Goal: Obtain resource: Obtain resource

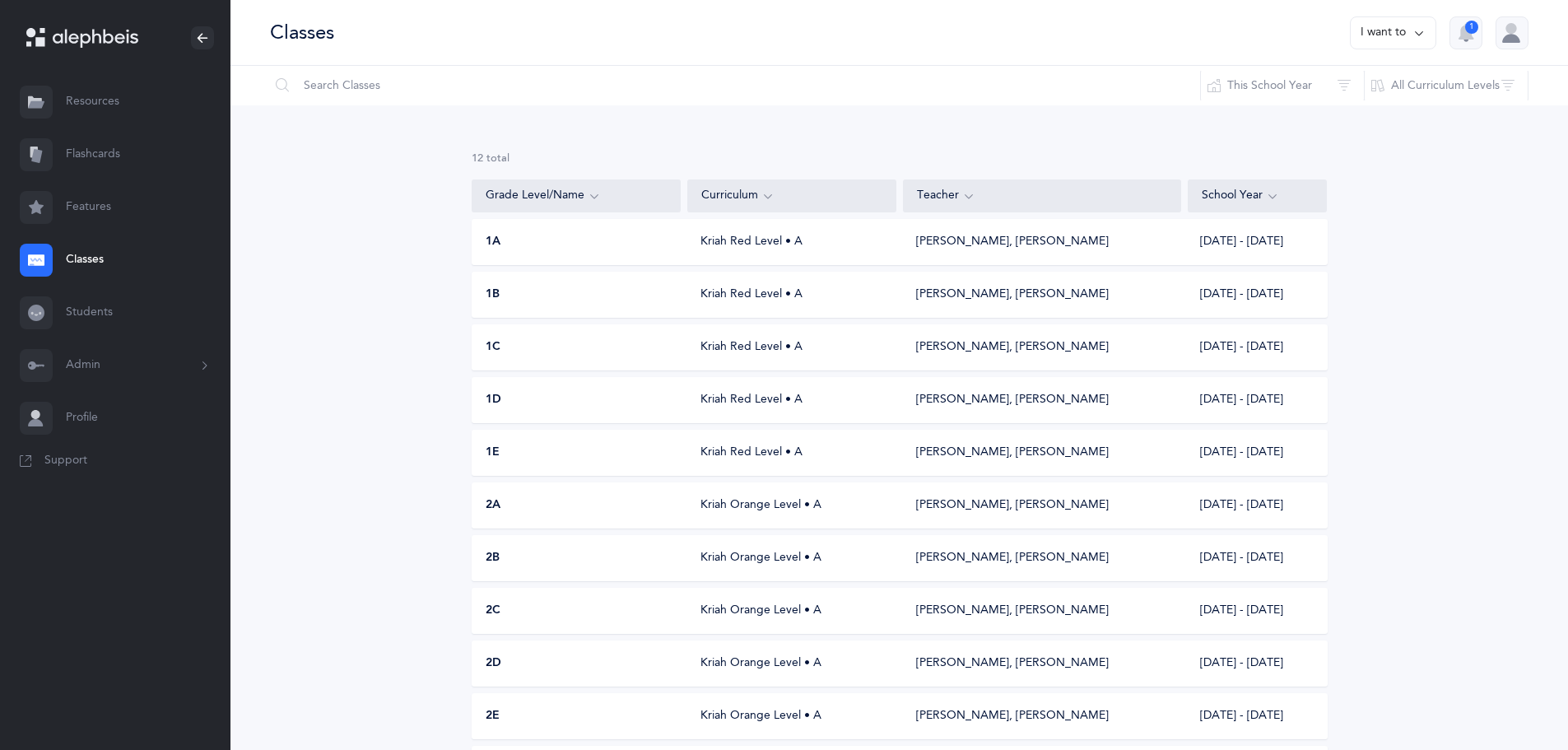
click at [87, 101] on link "Resources" at bounding box center [115, 102] width 231 height 53
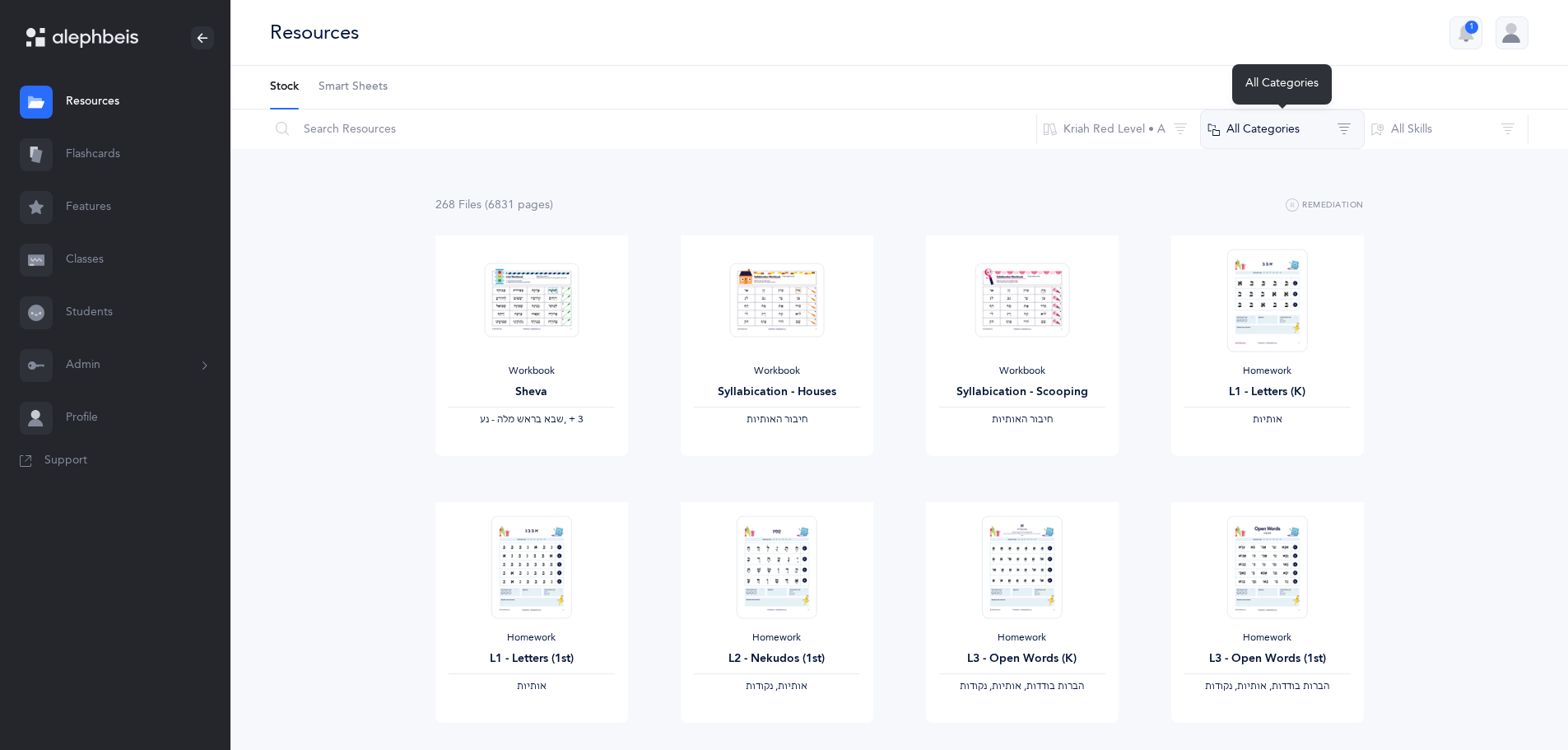
click at [1263, 134] on button "All Categories" at bounding box center [1282, 130] width 165 height 39
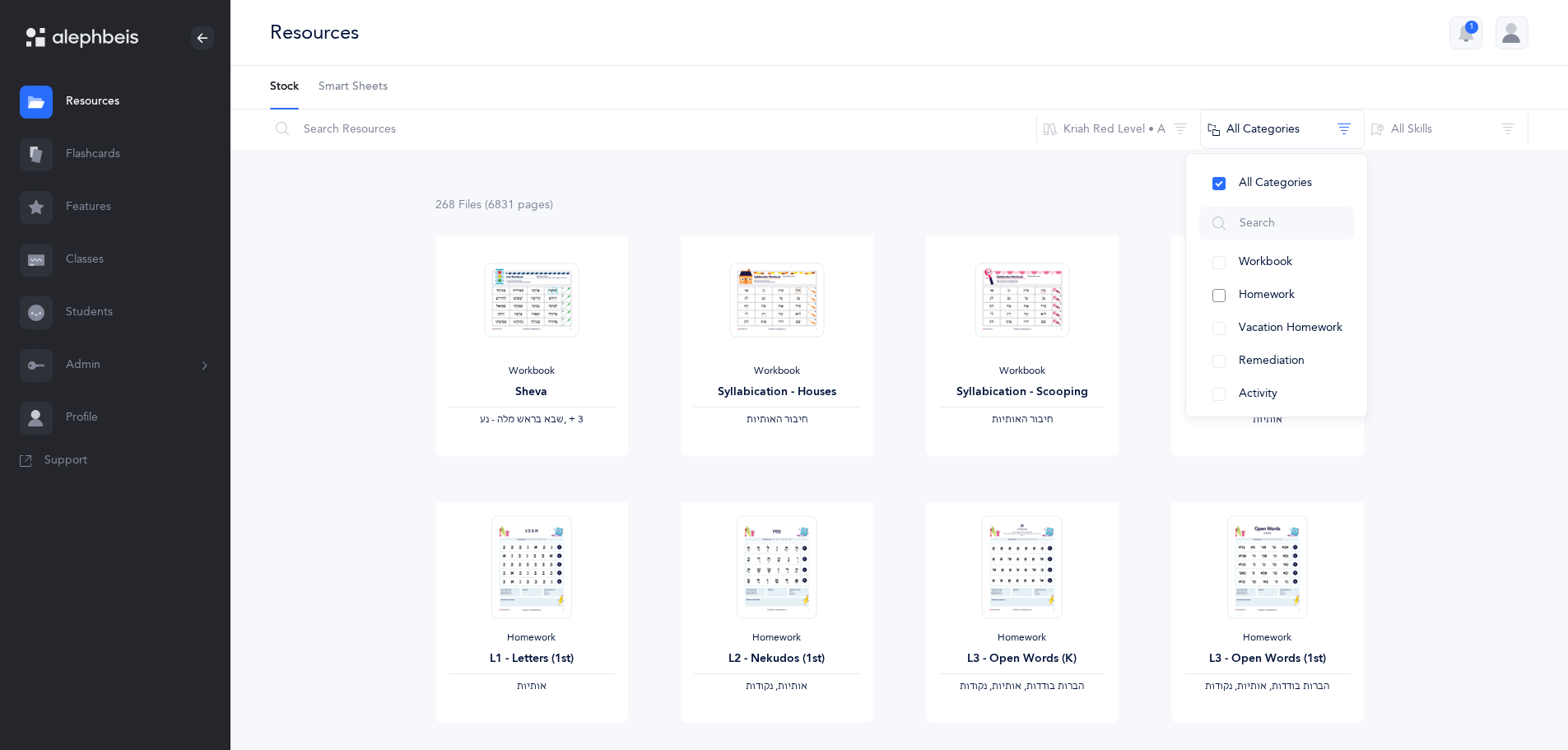
click at [1268, 297] on span "Homework" at bounding box center [1266, 295] width 56 height 13
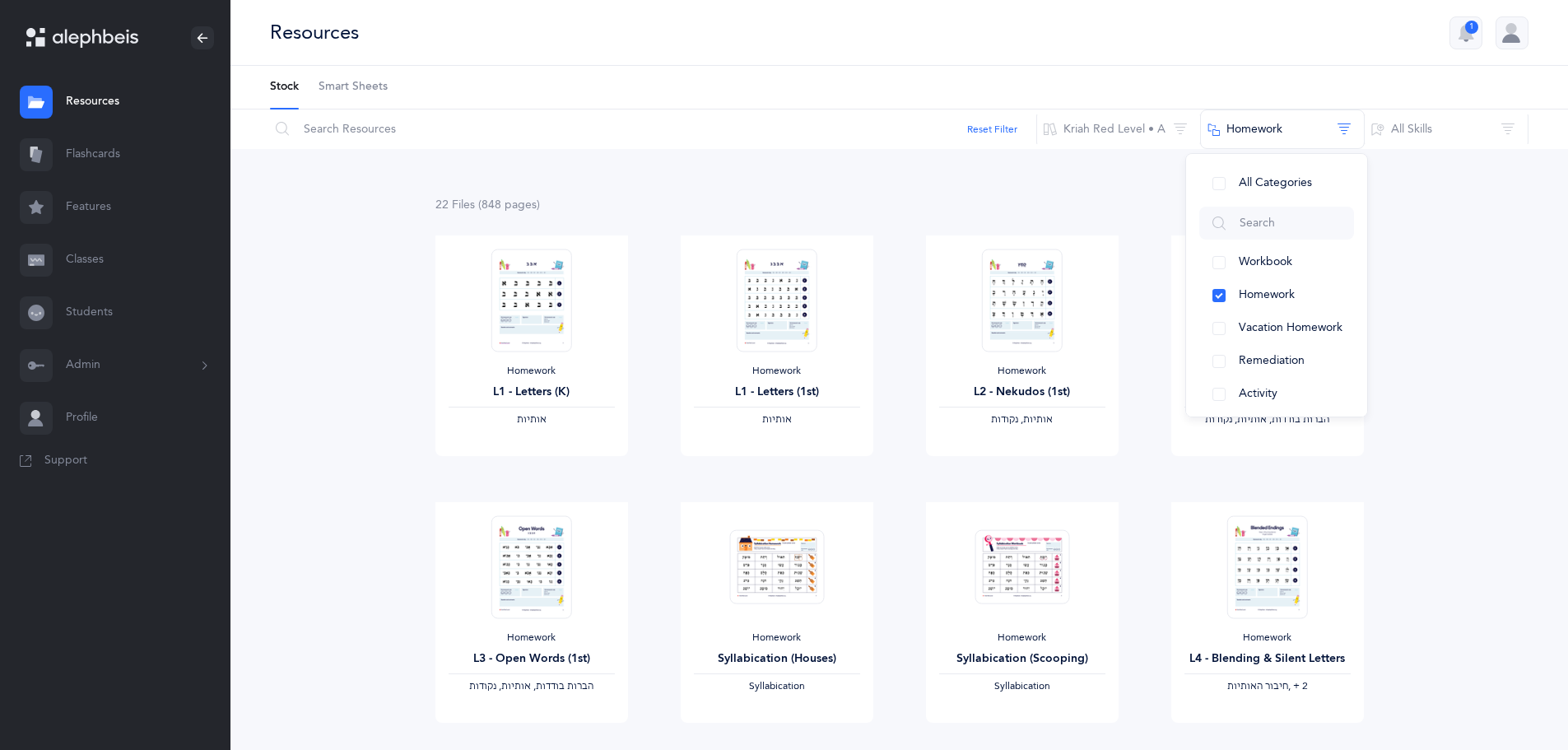
click at [777, 474] on span "View" at bounding box center [776, 472] width 26 height 15
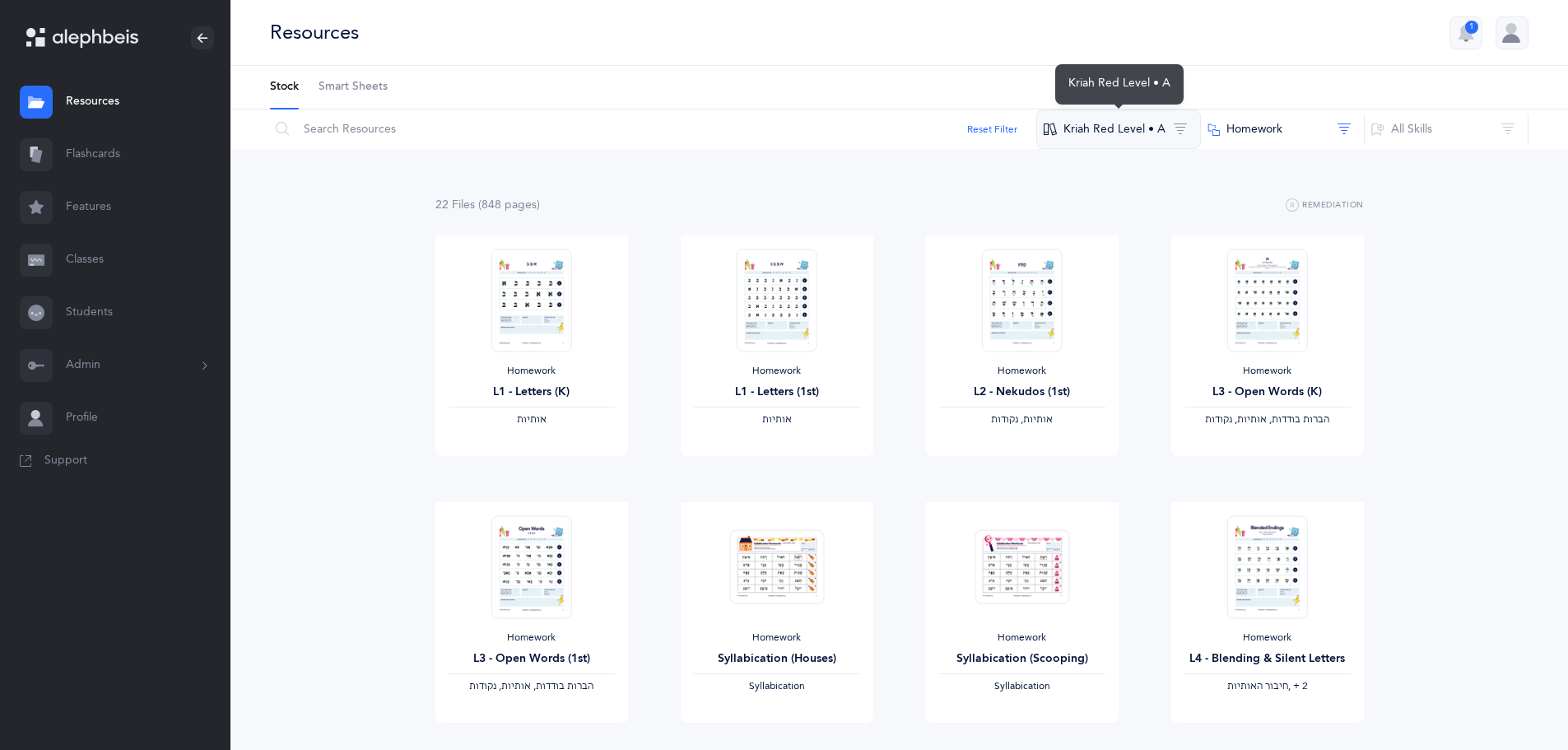
click at [1153, 136] on button "Kriah Red Level • A" at bounding box center [1119, 130] width 165 height 39
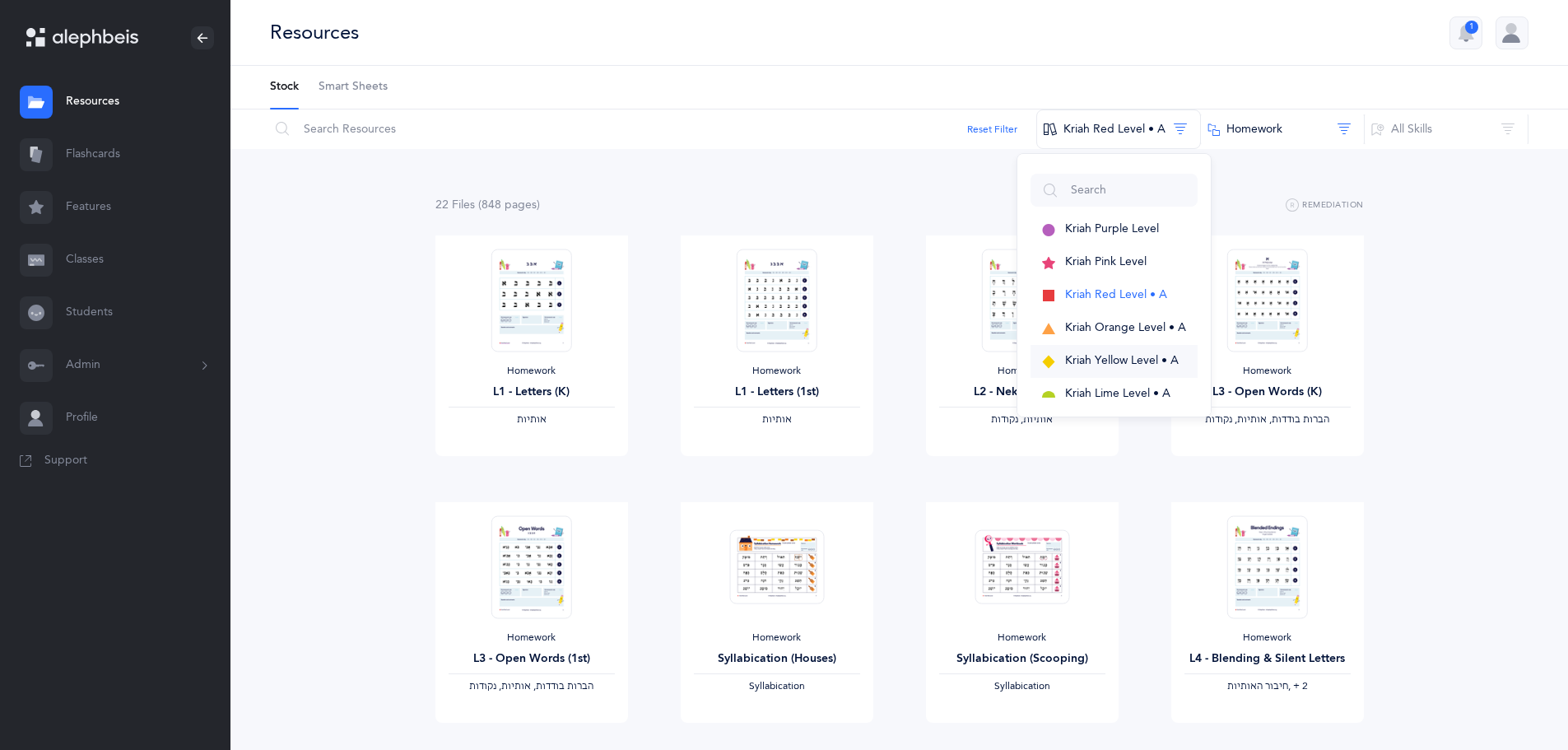
click at [1126, 351] on button "Kriah Yellow Level • A" at bounding box center [1114, 361] width 167 height 33
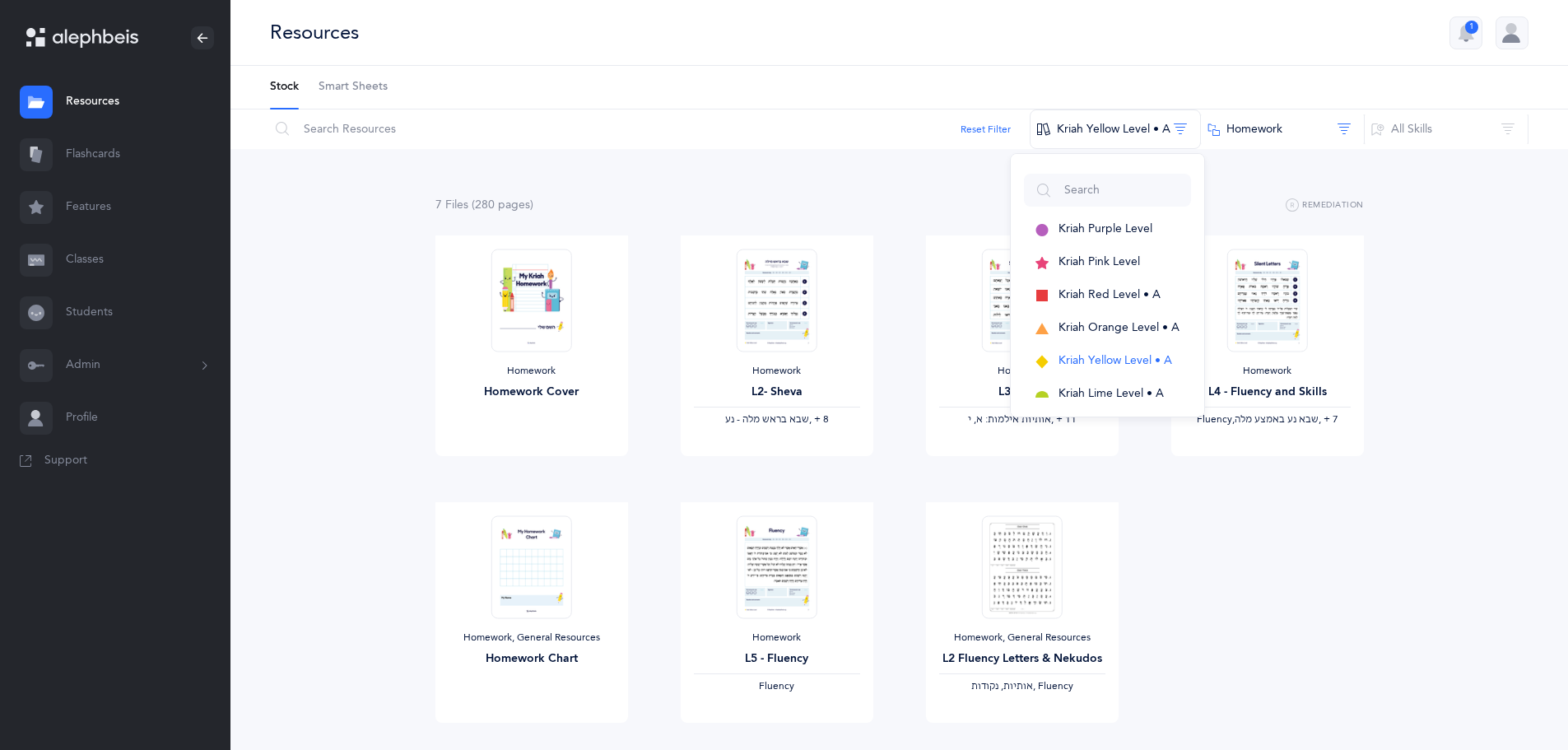
click at [904, 212] on div "7 File s (280 page s ) Remediation" at bounding box center [900, 205] width 928 height 21
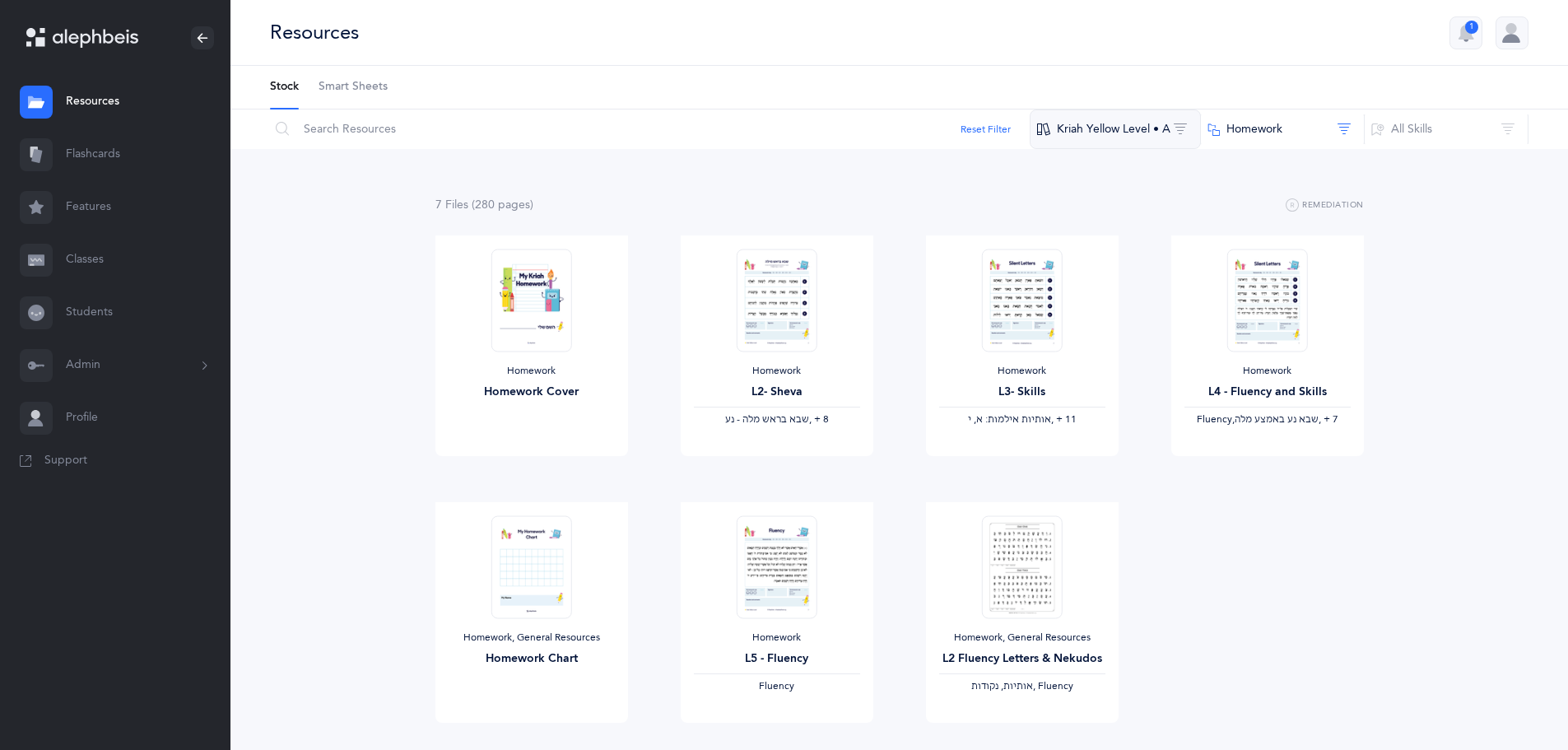
click at [1127, 134] on button "Kriah Yellow Level • A" at bounding box center [1115, 130] width 171 height 39
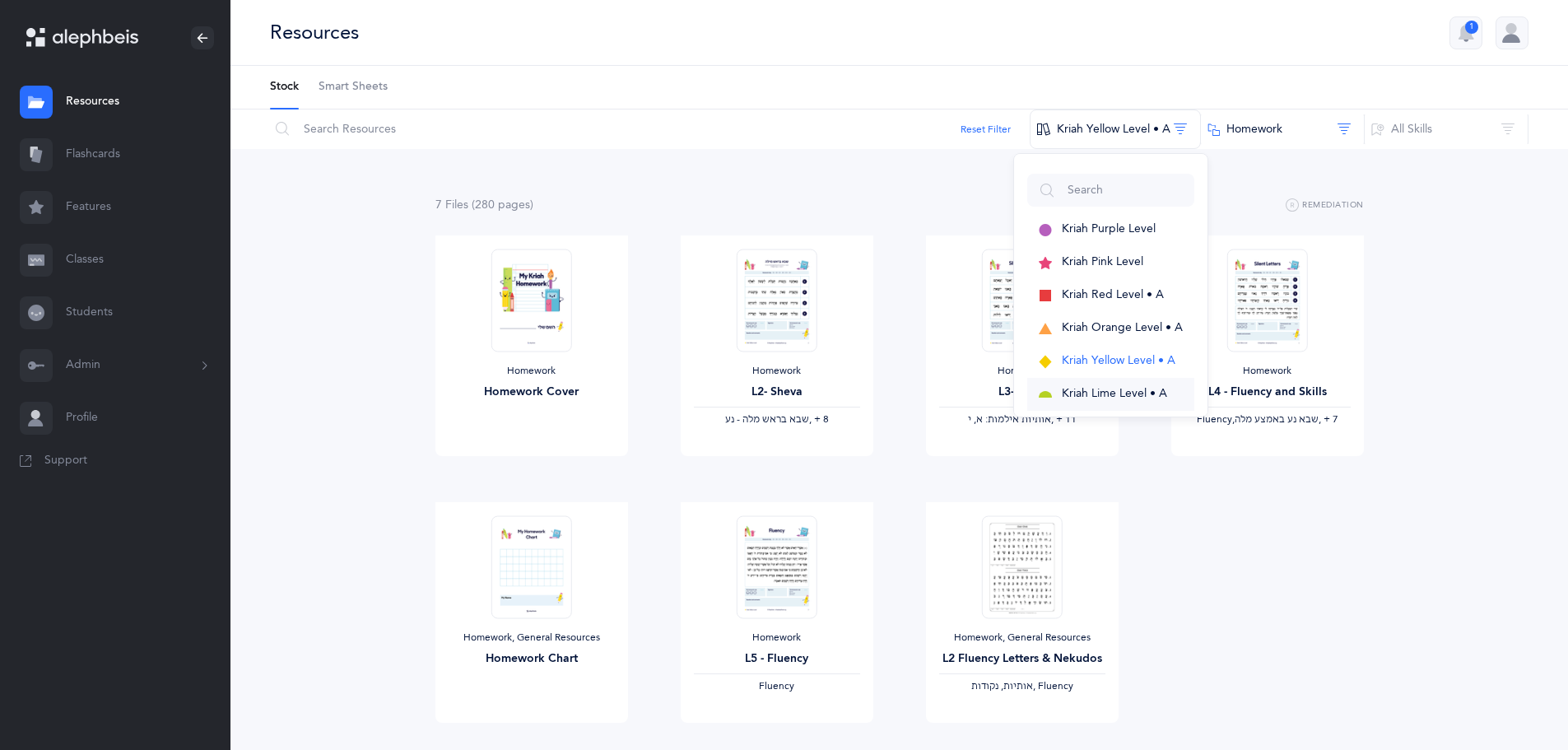
click at [1119, 383] on button "Kriah Lime Level • A" at bounding box center [1111, 395] width 167 height 33
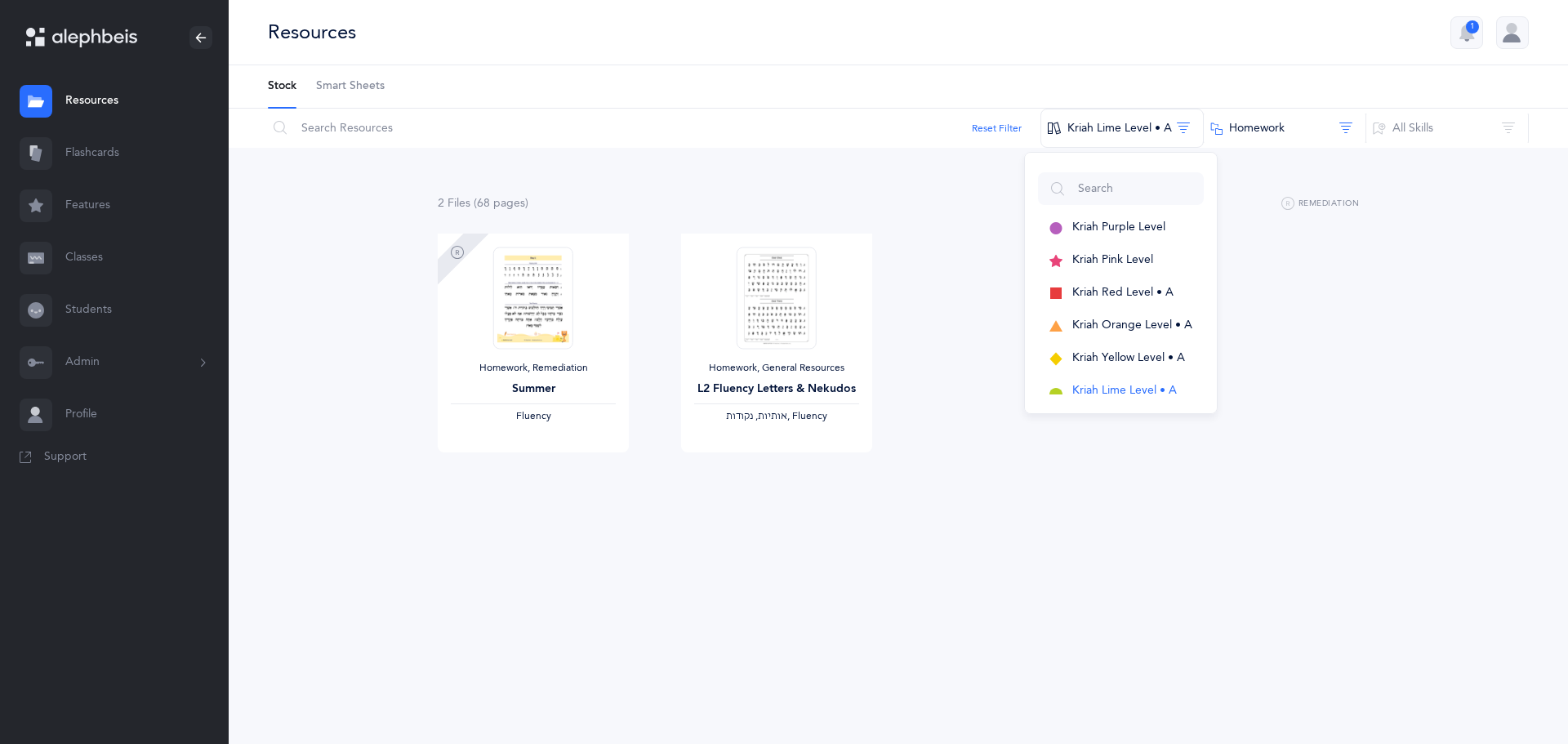
click at [955, 343] on div "Homework, Remediation Summer Fluency View Homework, General Resources L2 Fluenc…" at bounding box center [899, 366] width 974 height 265
click at [792, 340] on img at bounding box center [777, 297] width 80 height 102
click at [798, 489] on div "Homework, General Resources L2 Fluency Letters & Nekudos ‫אותיות, נקודות‬ , Flu…" at bounding box center [777, 366] width 243 height 265
click at [797, 466] on link "View" at bounding box center [777, 469] width 191 height 33
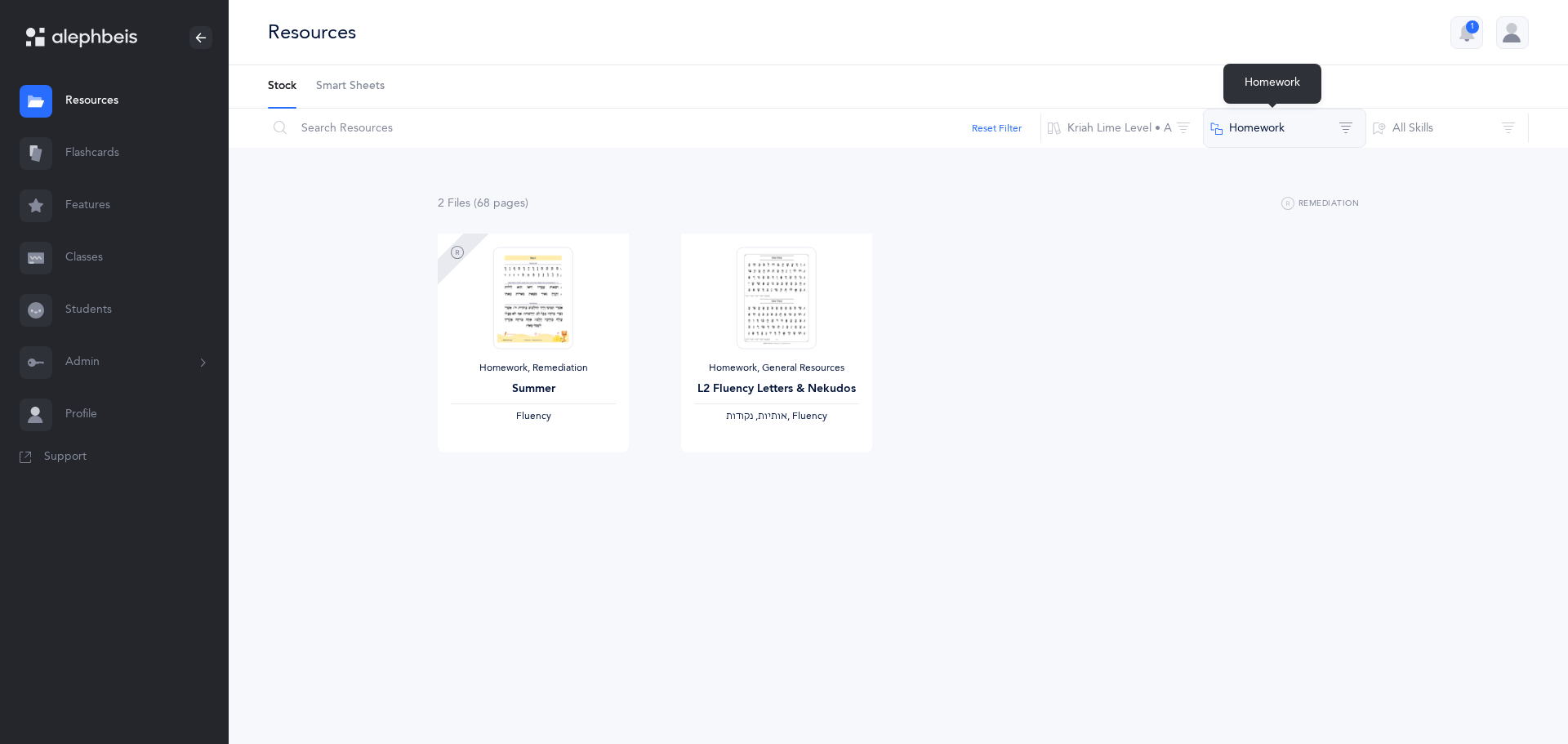
click at [1235, 137] on button "Homework" at bounding box center [1285, 129] width 164 height 39
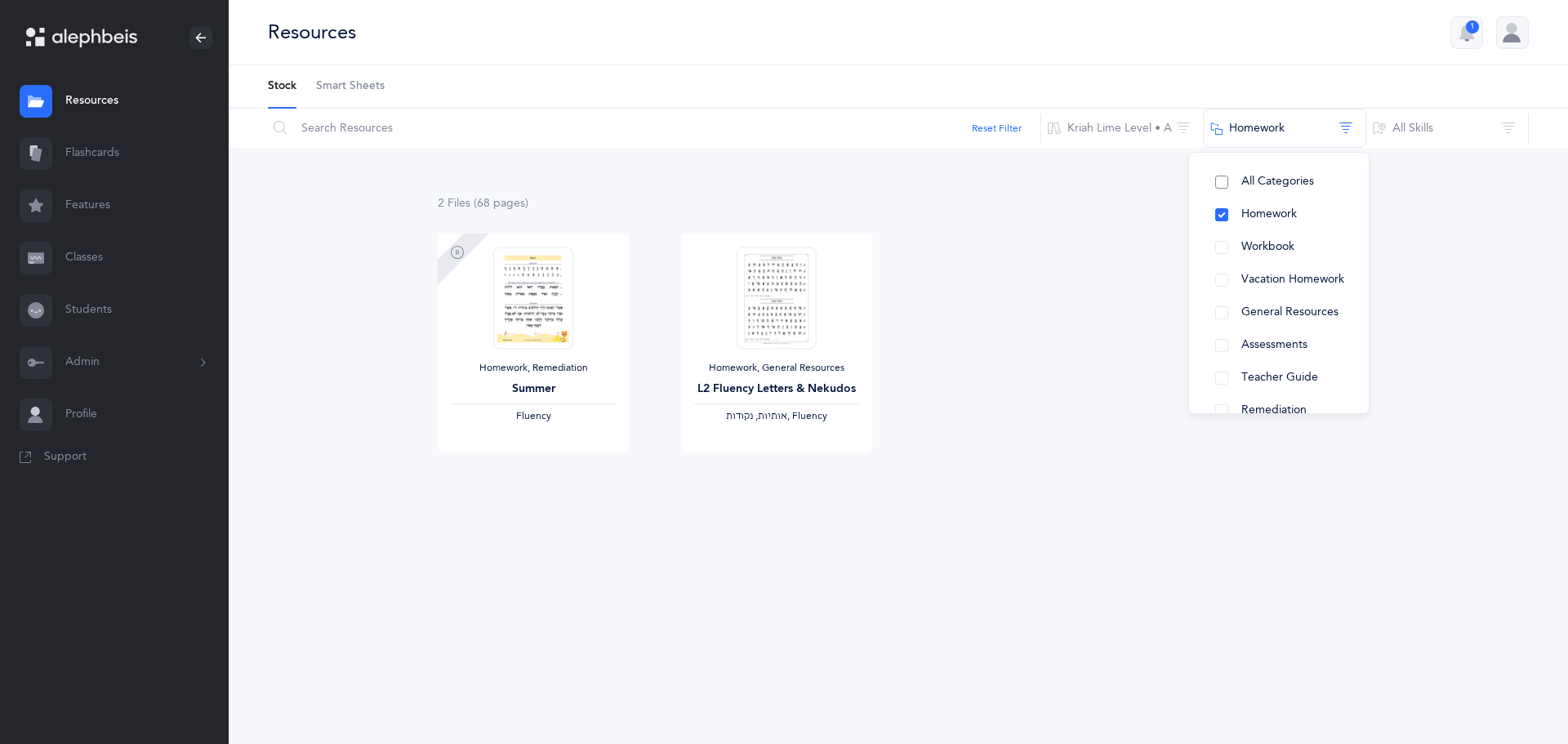
click at [1264, 191] on button "All Categories" at bounding box center [1280, 182] width 154 height 33
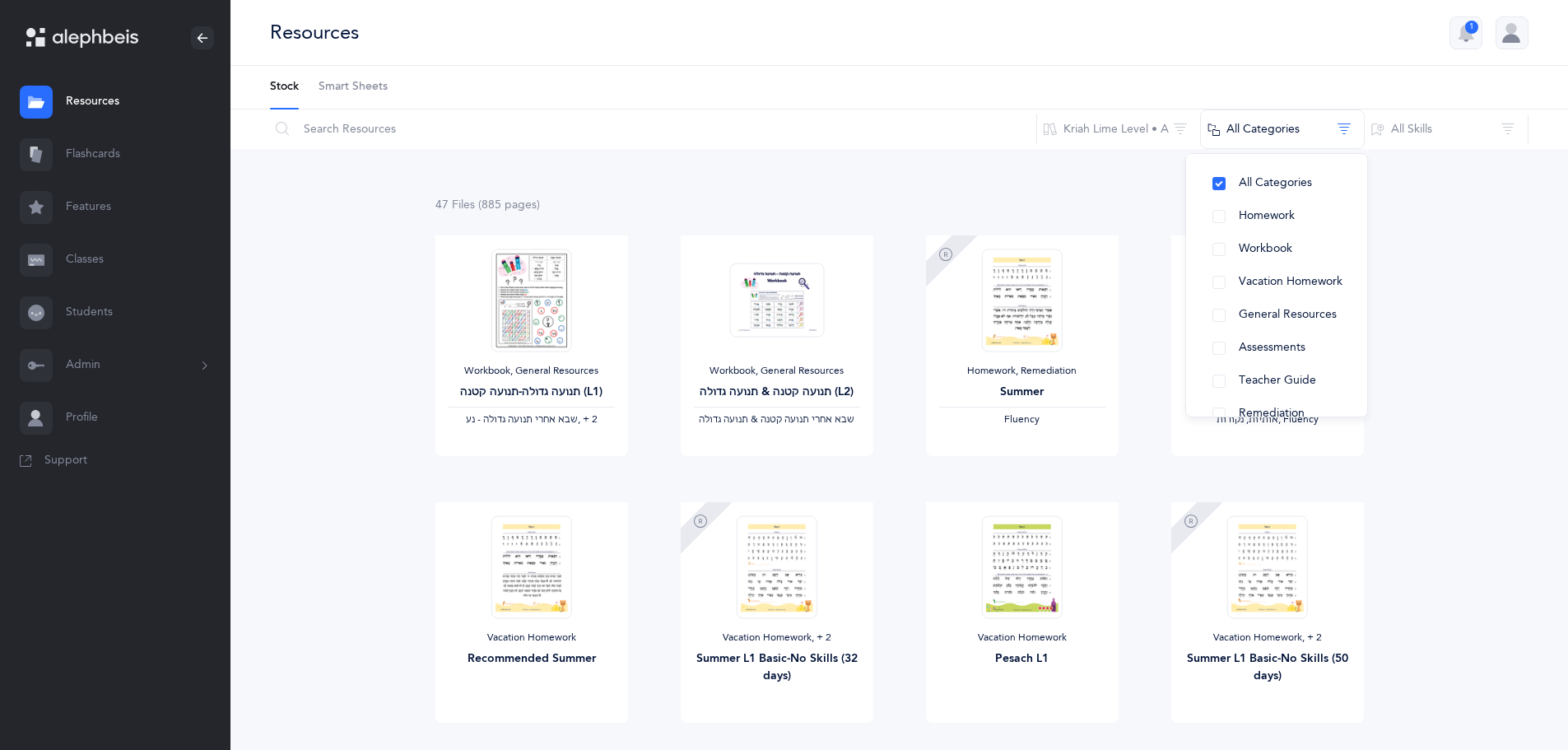
click at [1074, 203] on div "47 File s (885 page s ) Remediation" at bounding box center [900, 205] width 928 height 21
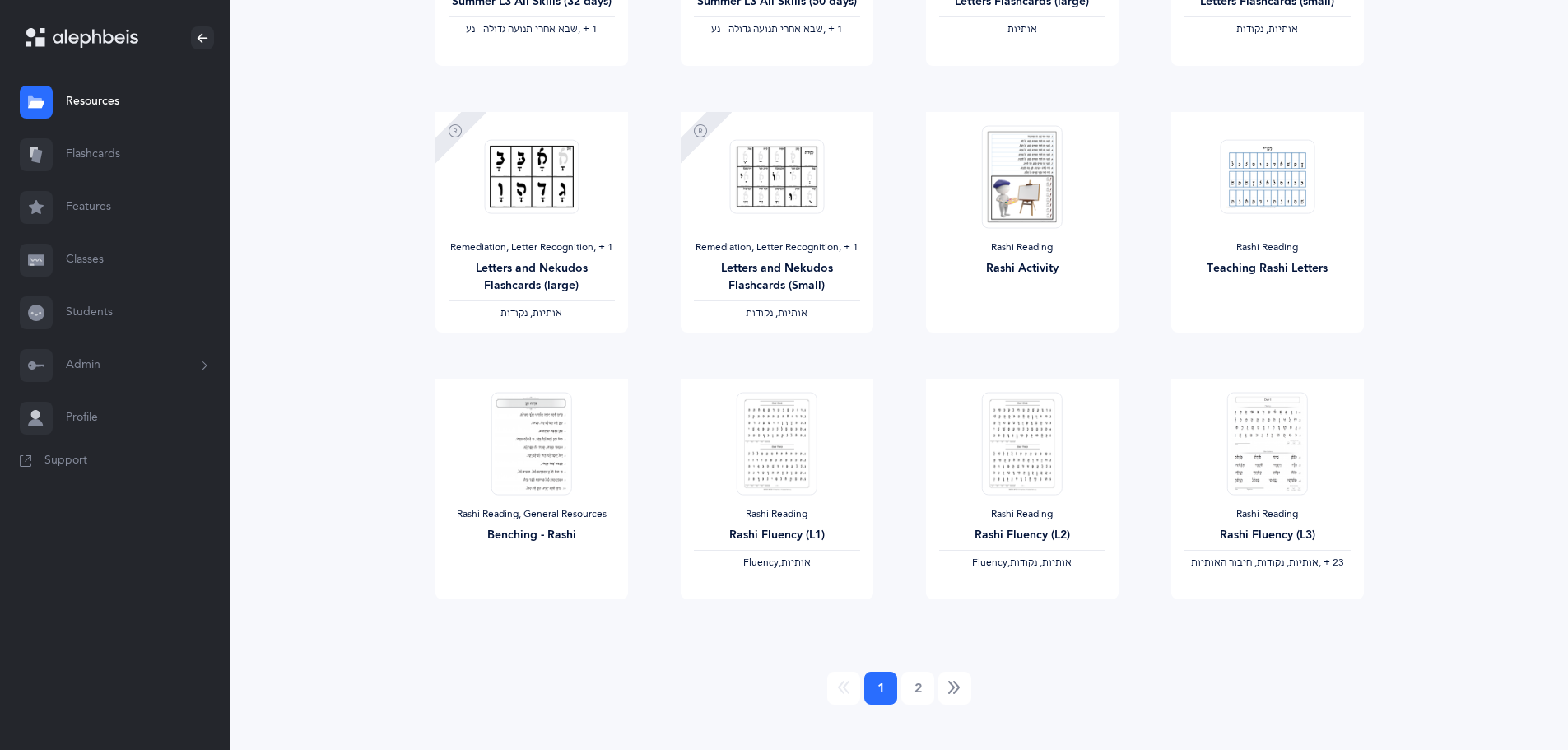
scroll to position [1211, 0]
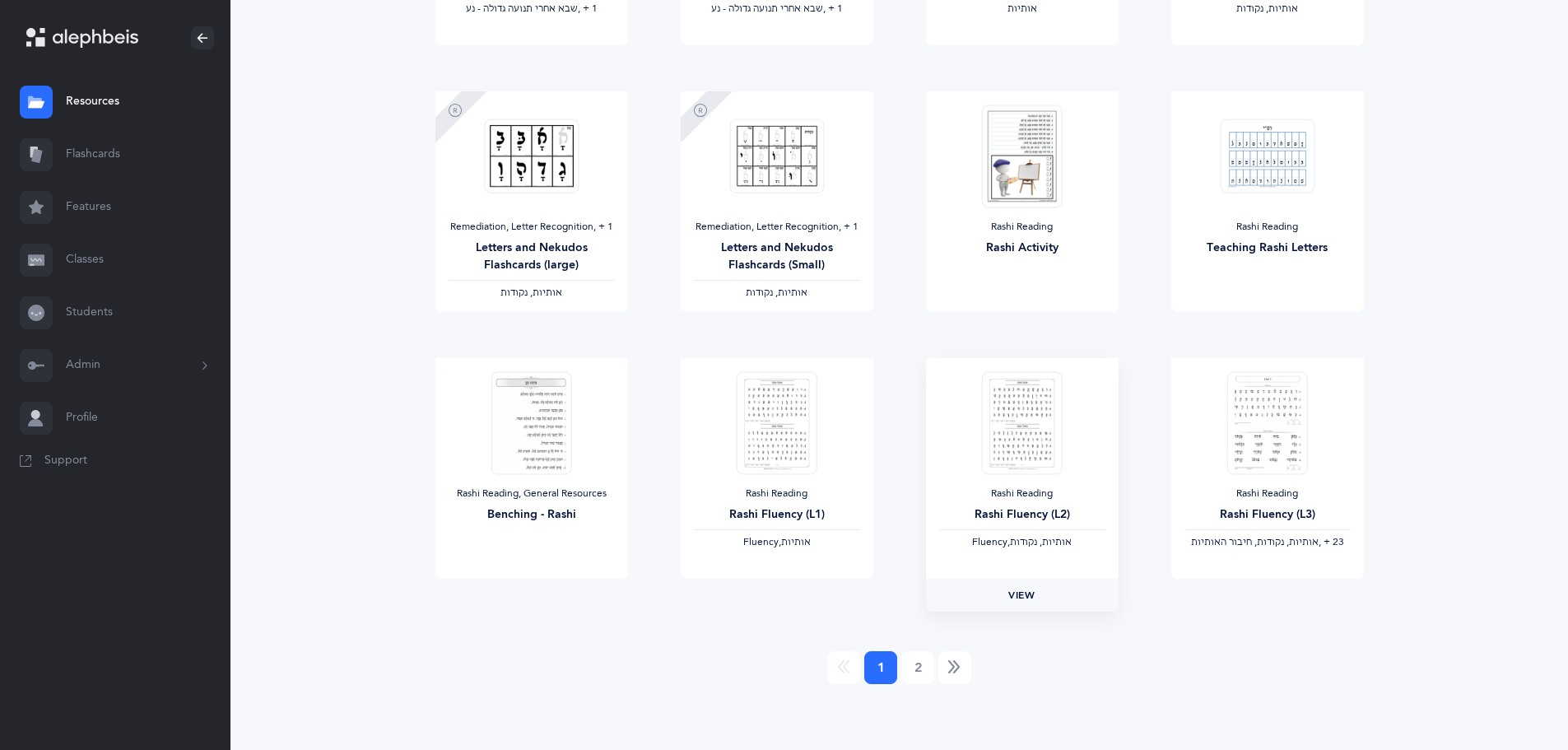
click at [1015, 600] on span "View" at bounding box center [1020, 595] width 26 height 15
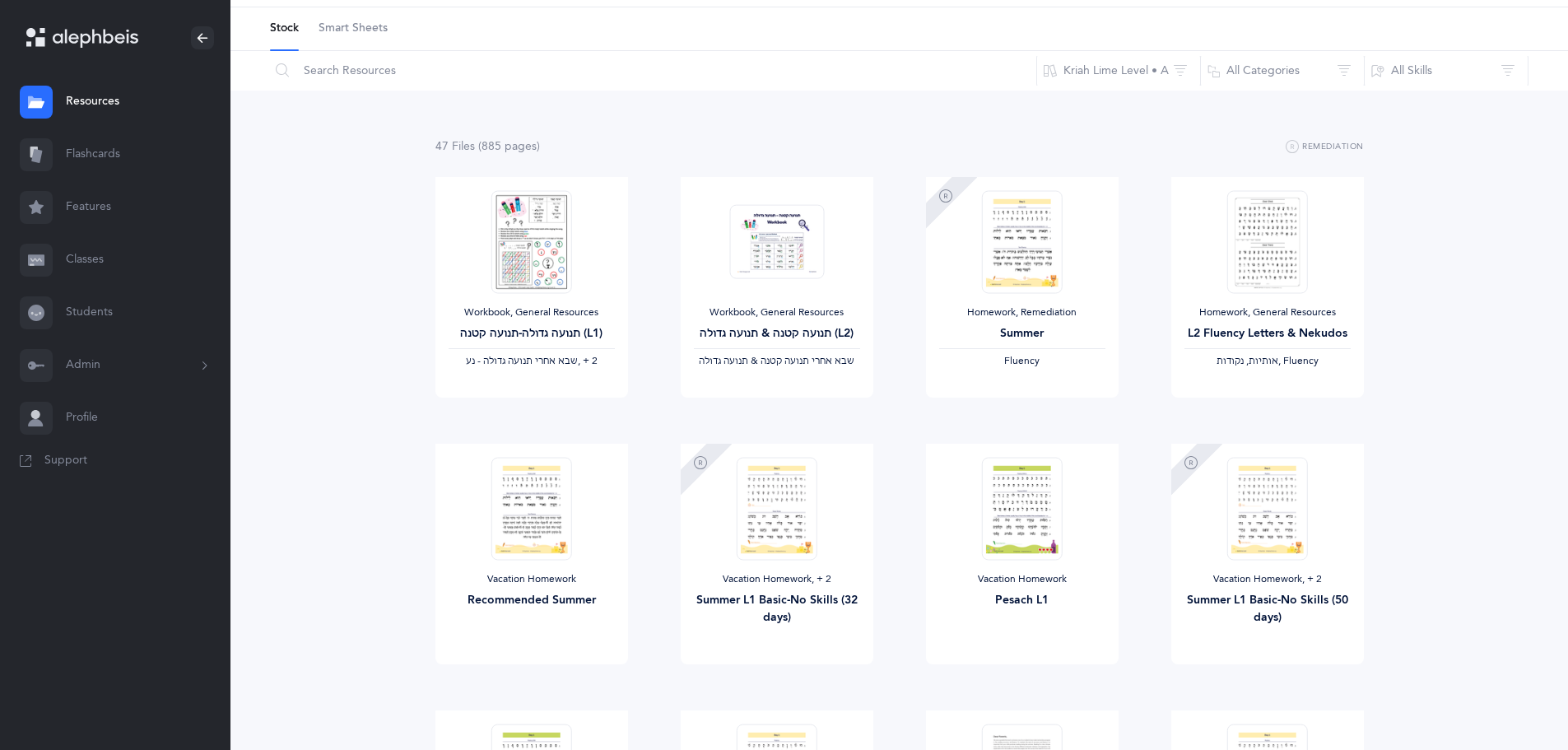
scroll to position [140, 0]
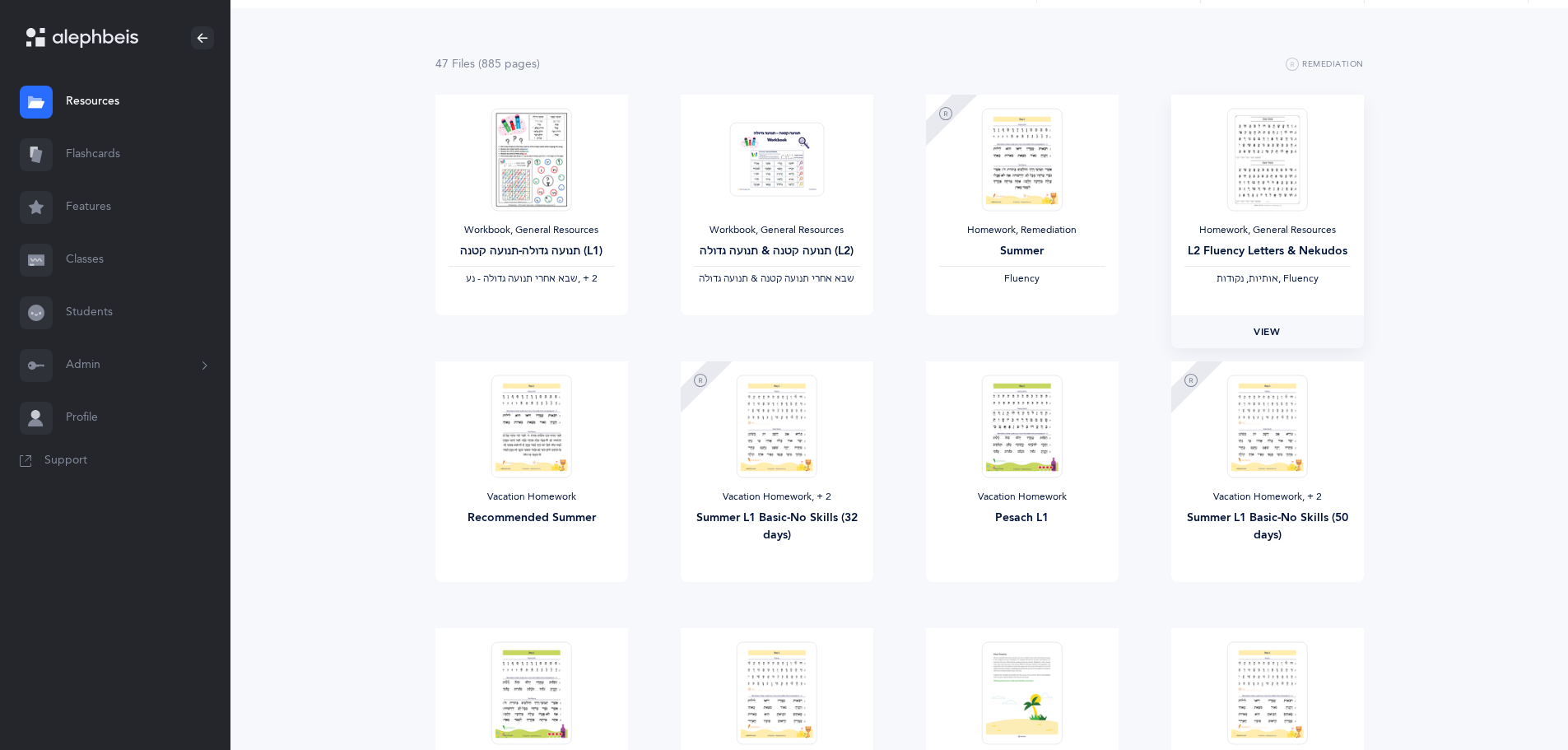
click at [1263, 335] on span "View" at bounding box center [1266, 331] width 26 height 15
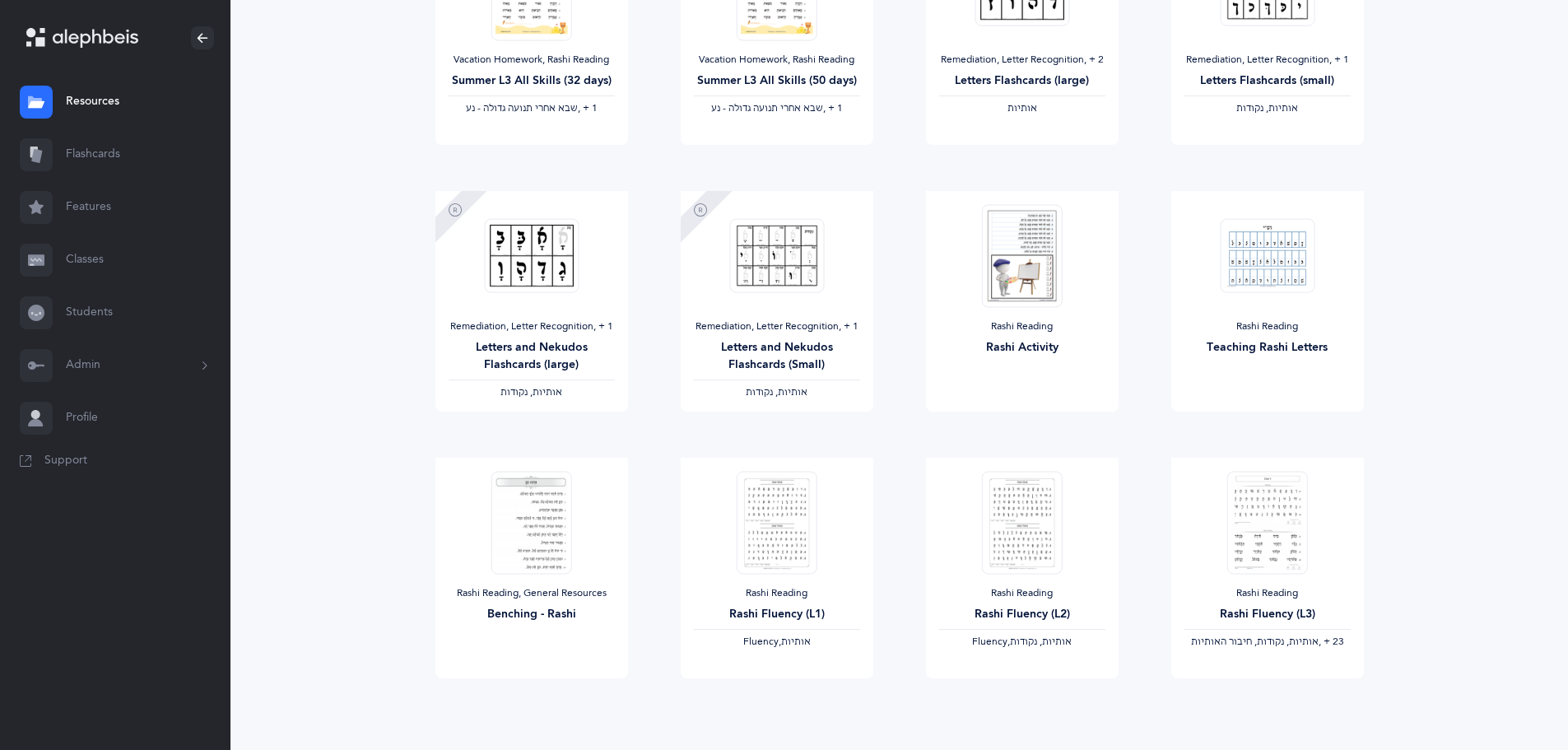
scroll to position [1211, 0]
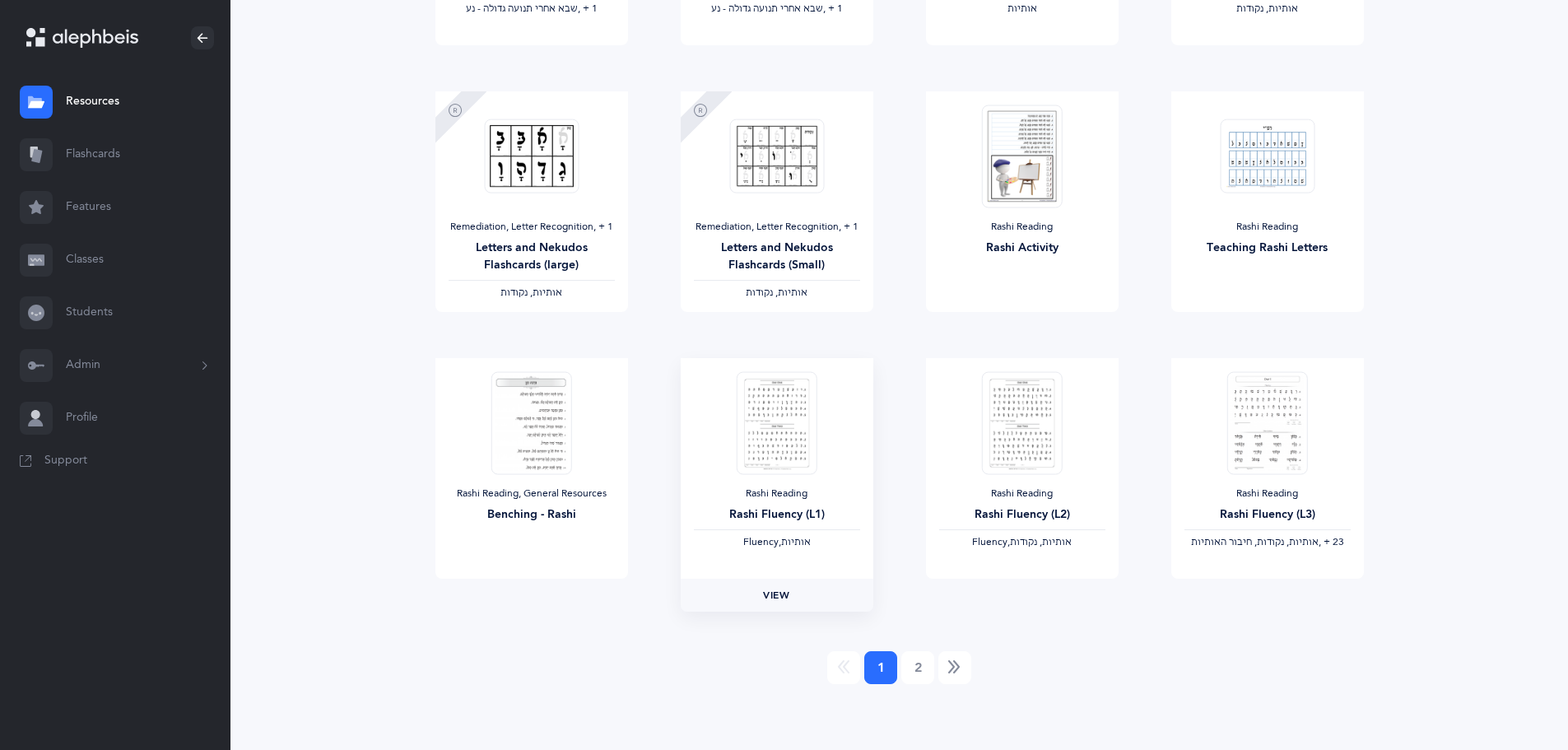
click at [761, 591] on link "View" at bounding box center [777, 596] width 192 height 33
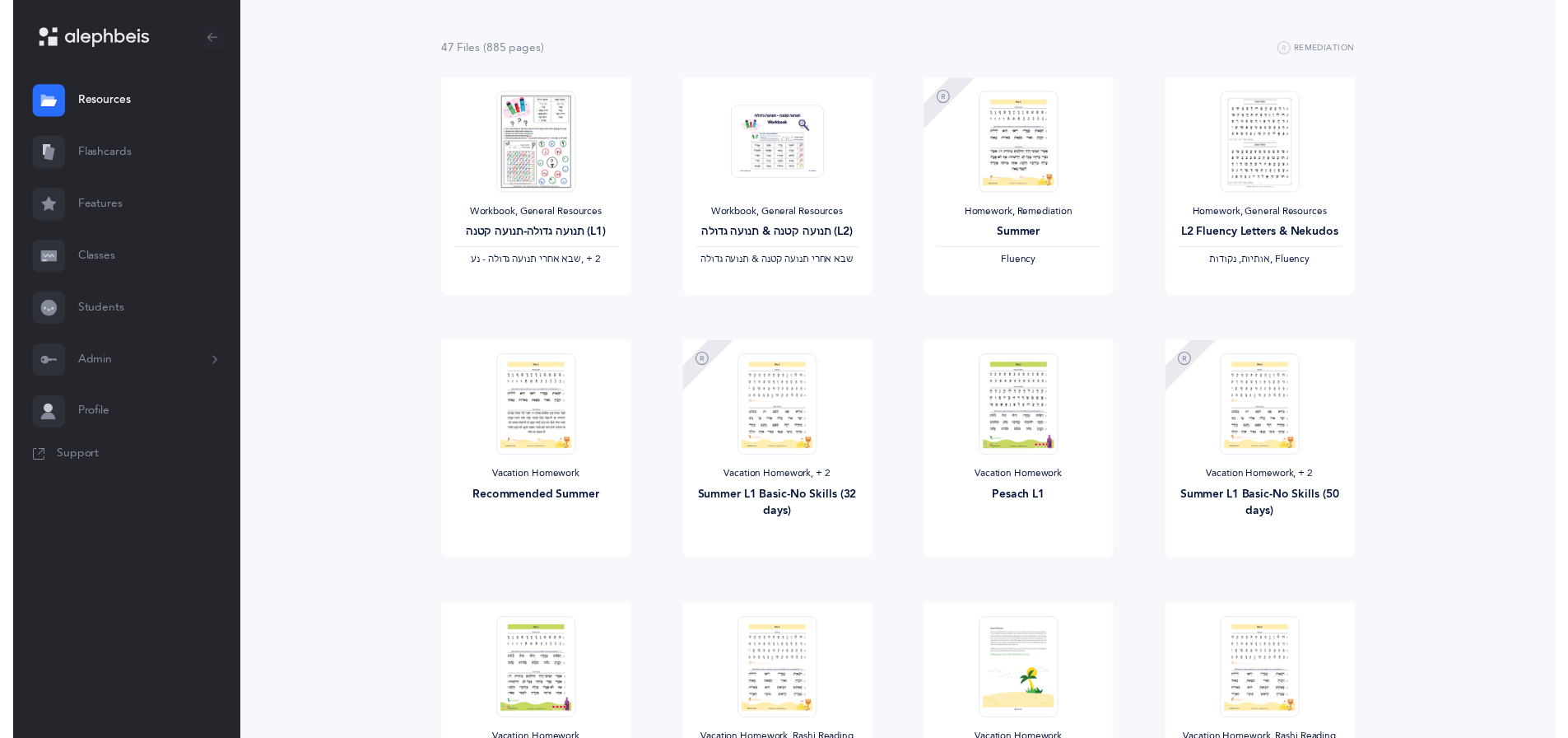
scroll to position [0, 0]
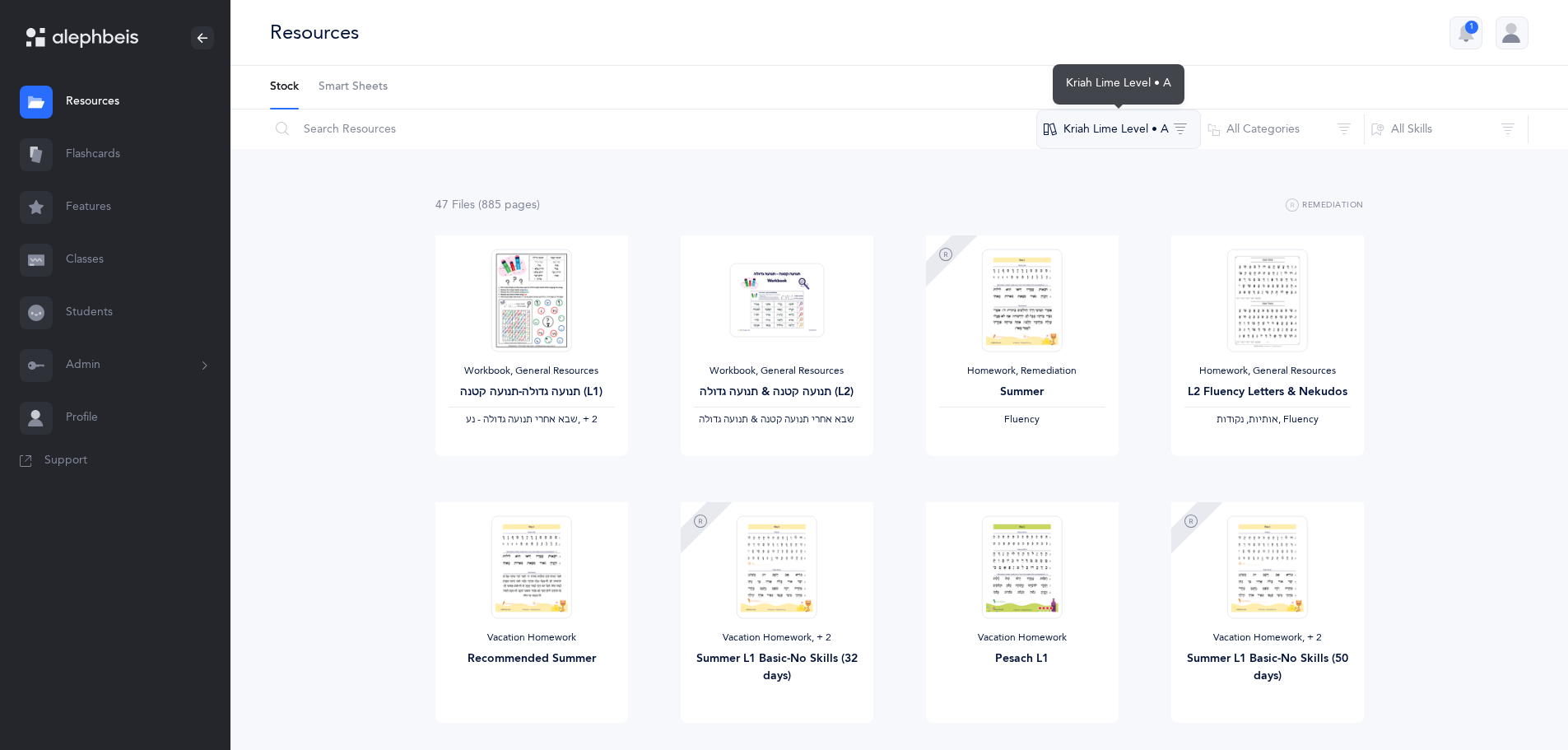
click at [1128, 129] on button "Kriah Lime Level • A" at bounding box center [1119, 130] width 165 height 39
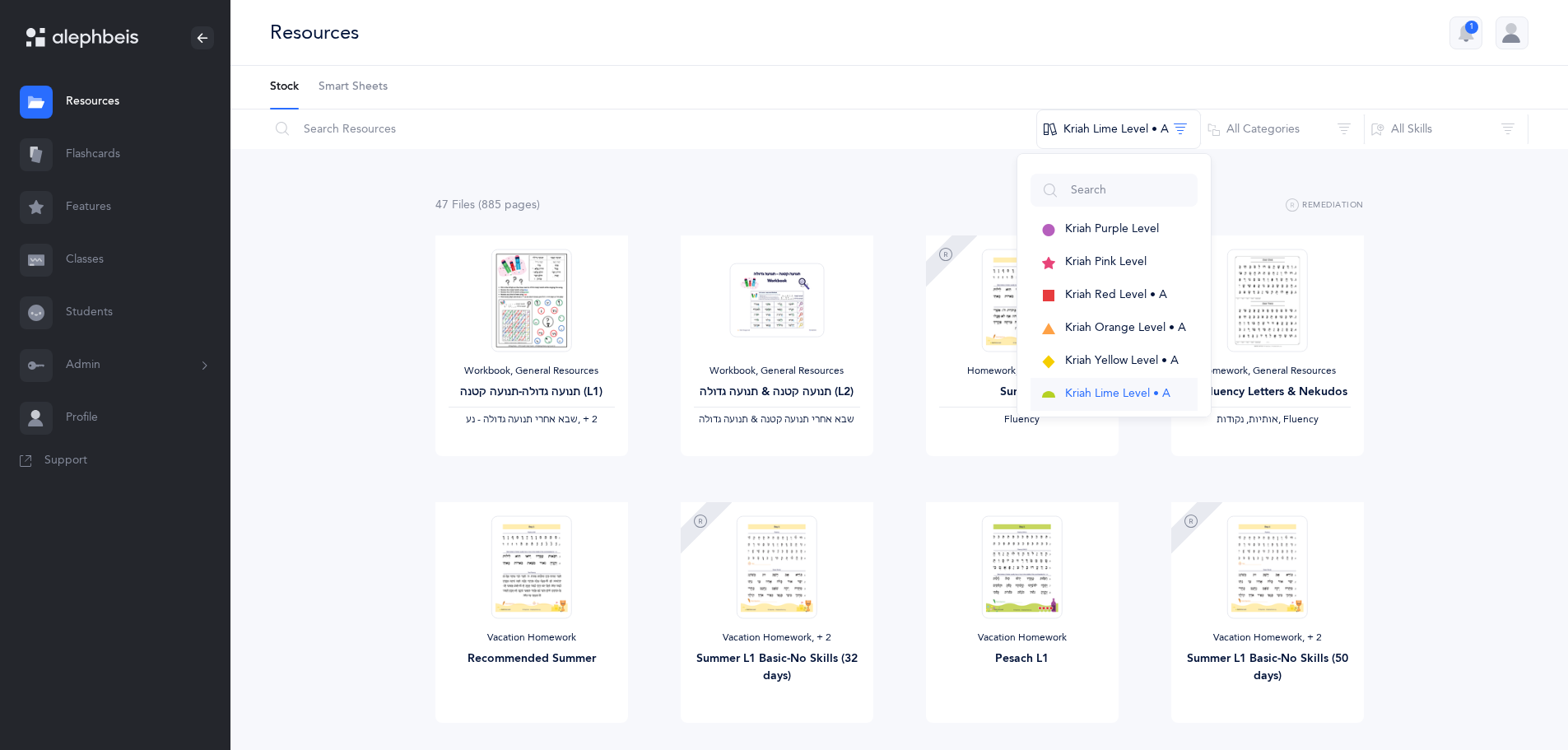
click at [1114, 387] on span "Kriah Lime Level • A" at bounding box center [1117, 393] width 105 height 13
click at [1167, 59] on div "Resources 1" at bounding box center [899, 32] width 1337 height 66
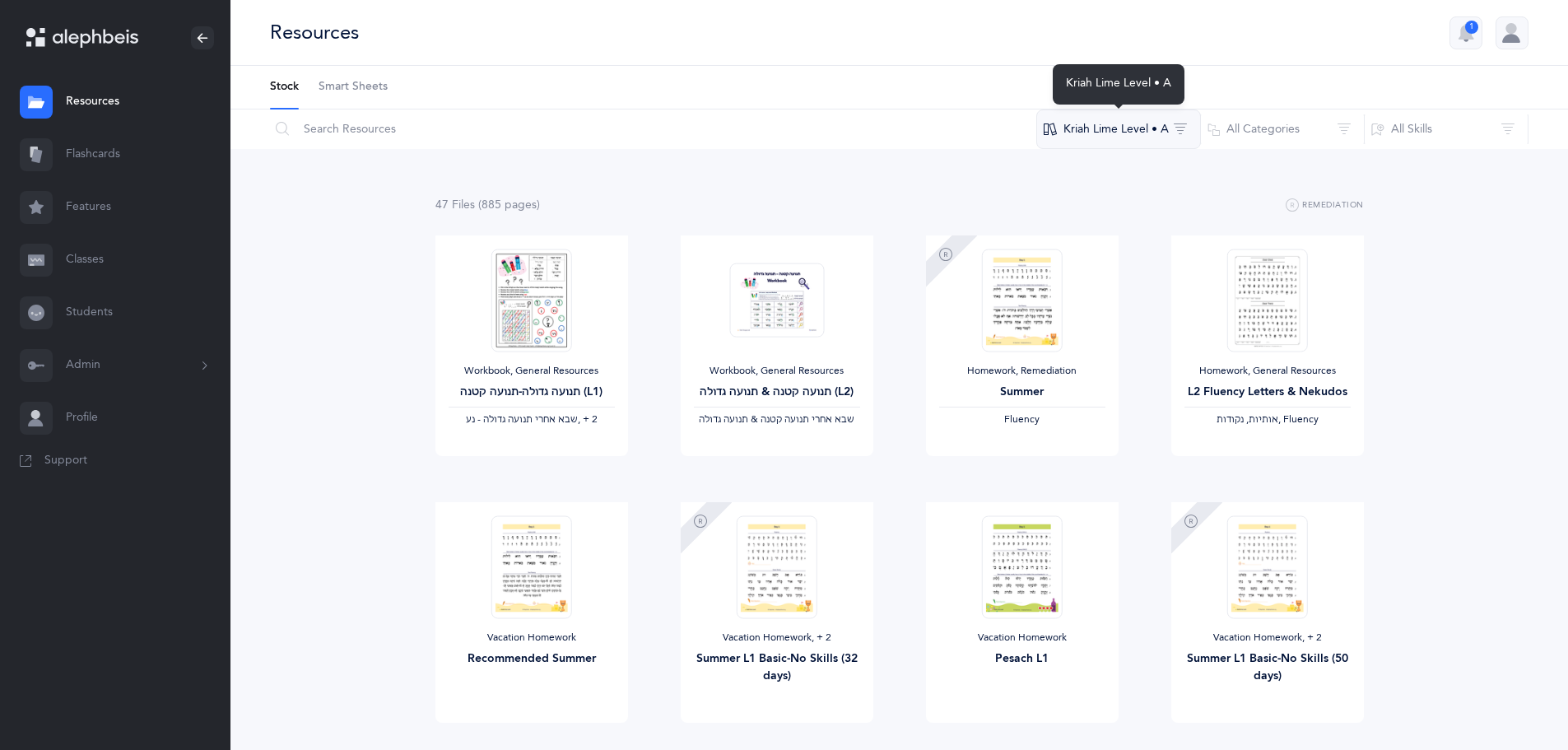
click at [1168, 131] on button "Kriah Lime Level • A" at bounding box center [1119, 130] width 165 height 39
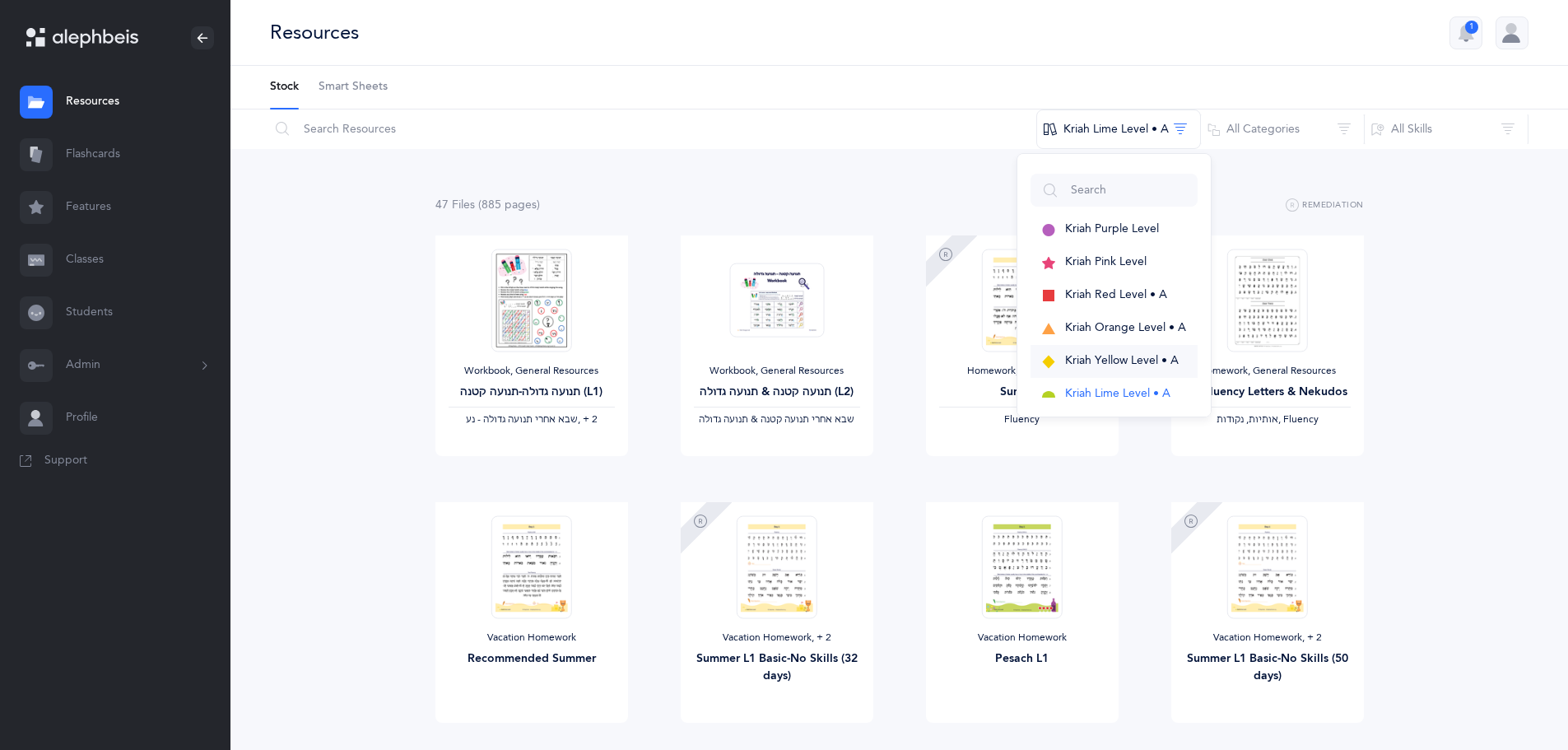
click at [1138, 356] on span "Kriah Yellow Level • A" at bounding box center [1122, 360] width 114 height 13
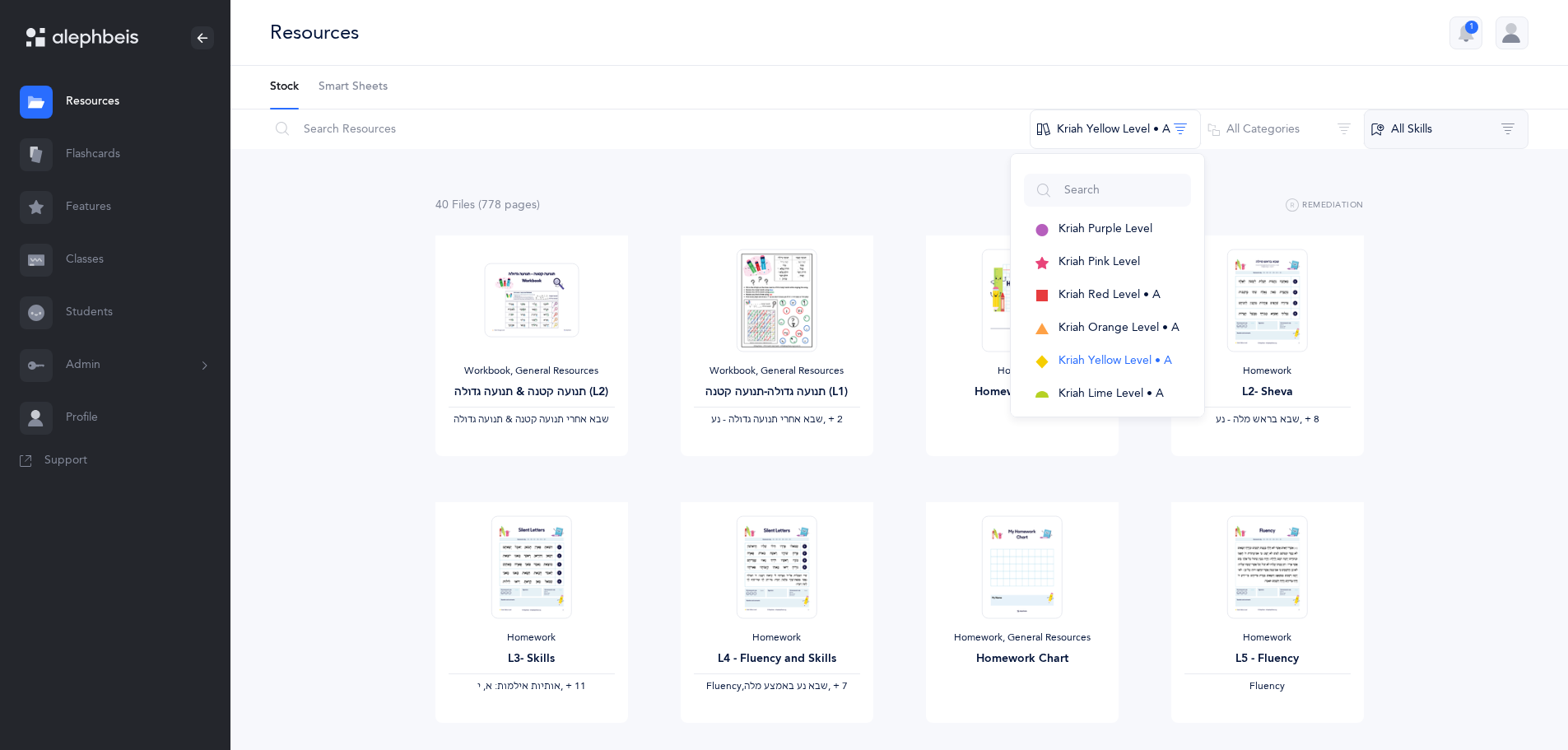
click at [1513, 122] on button "All Skills" at bounding box center [1446, 130] width 165 height 39
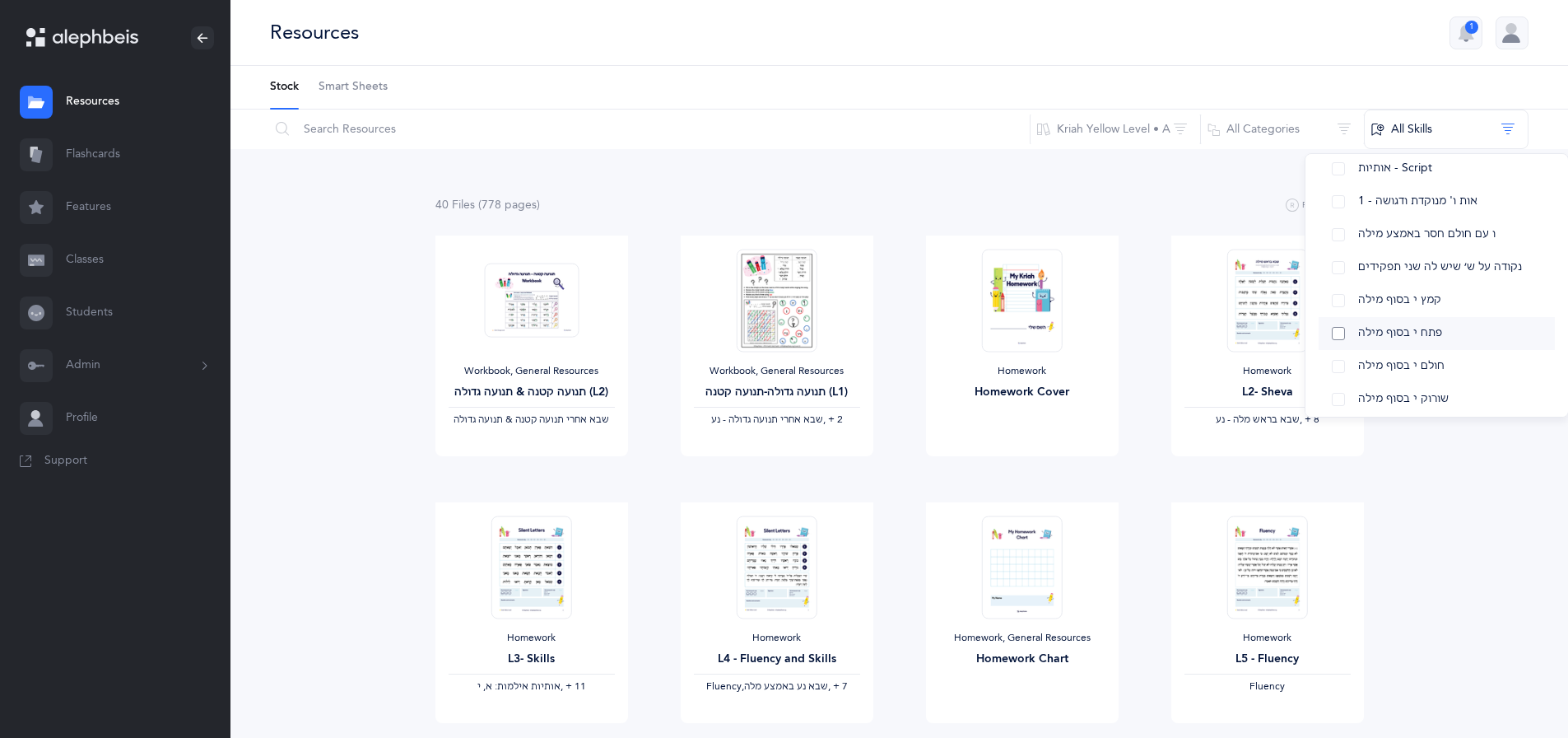
scroll to position [165, 0]
click at [1396, 175] on button "Fluency" at bounding box center [1437, 164] width 236 height 33
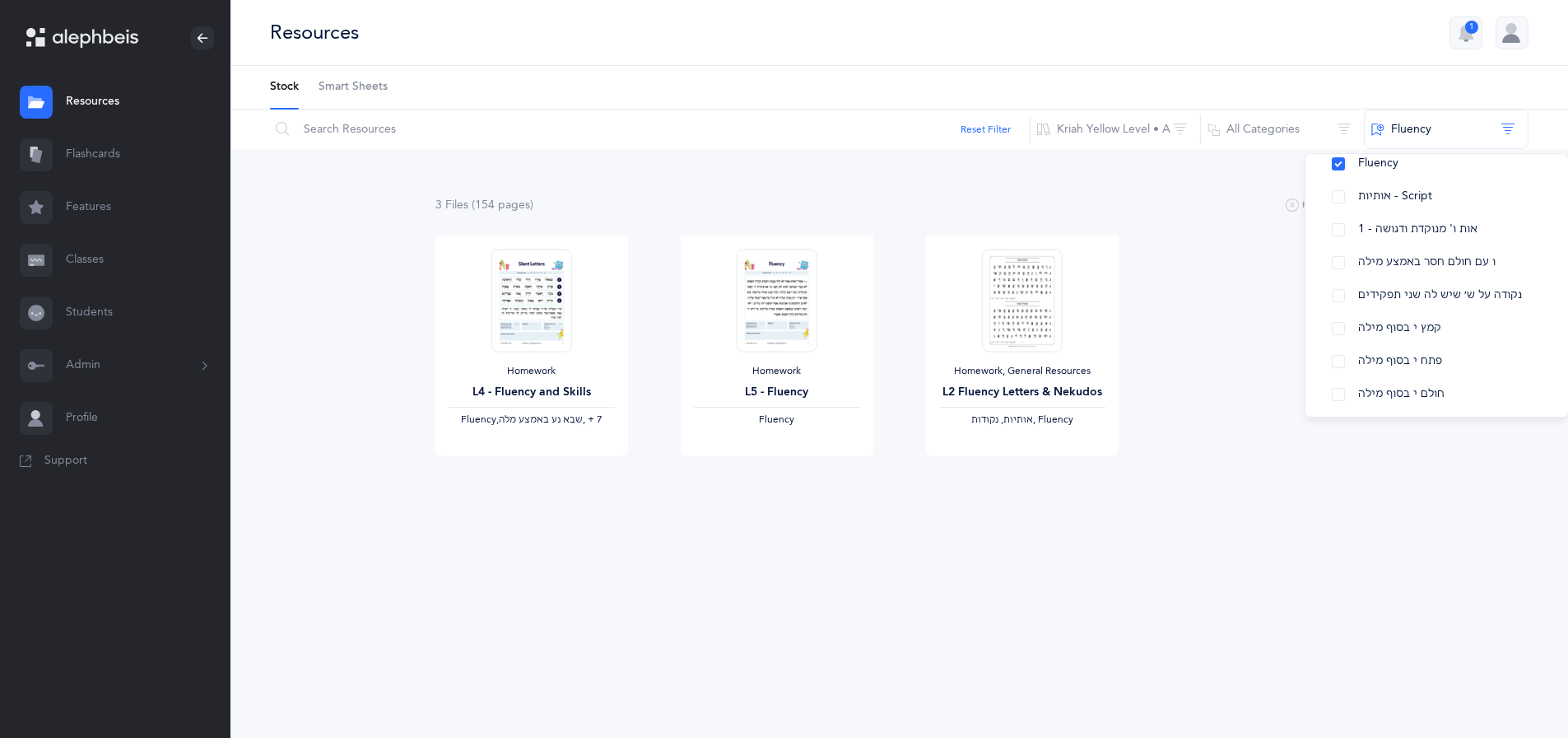
click at [1234, 70] on ul "Stock Smart Sheets" at bounding box center [899, 87] width 1337 height 43
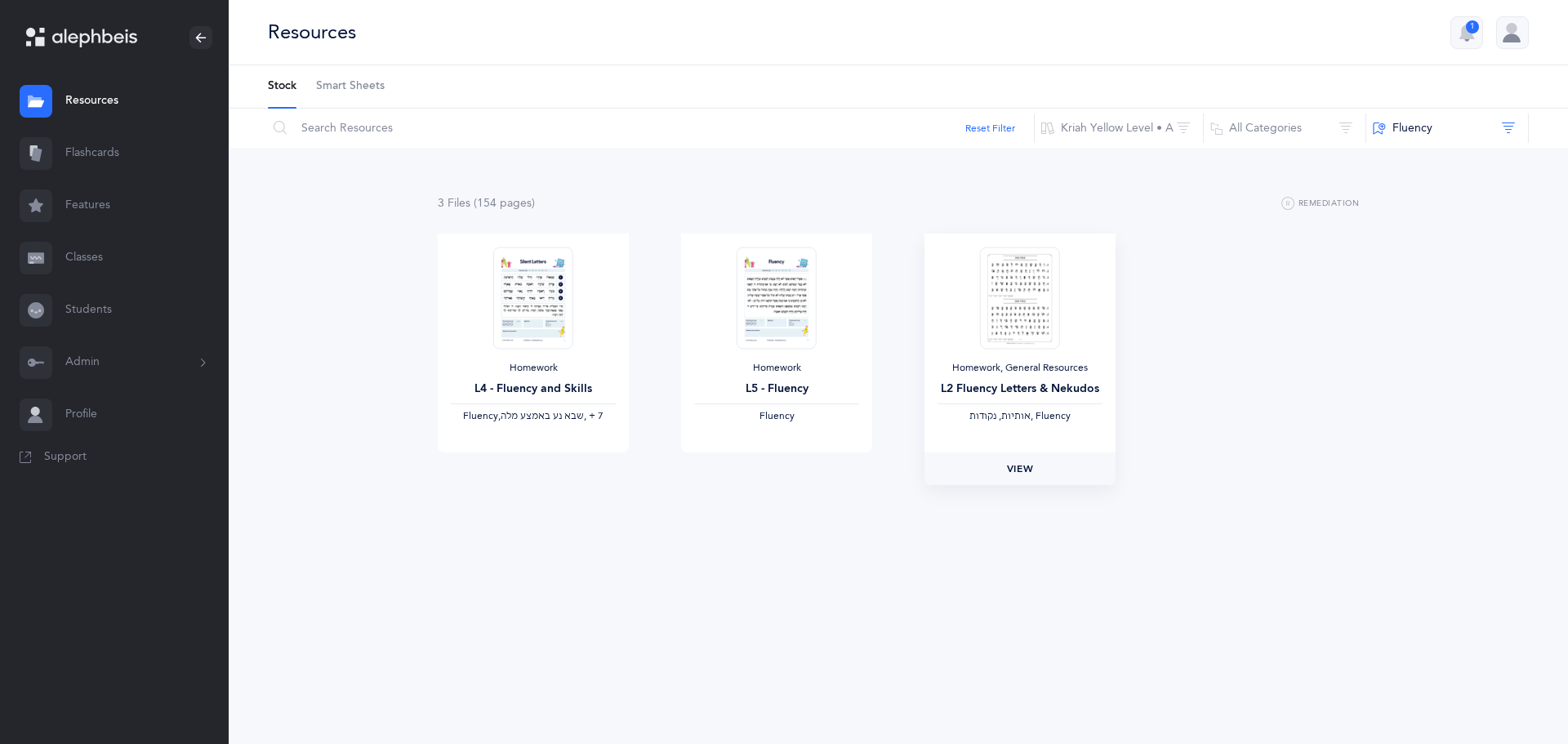
click at [1026, 482] on link "View" at bounding box center [1020, 469] width 191 height 33
click at [798, 465] on link "View" at bounding box center [777, 469] width 191 height 33
click at [545, 464] on span "View" at bounding box center [533, 468] width 26 height 15
click at [778, 308] on img at bounding box center [777, 297] width 80 height 102
click at [802, 467] on link "View" at bounding box center [777, 469] width 191 height 33
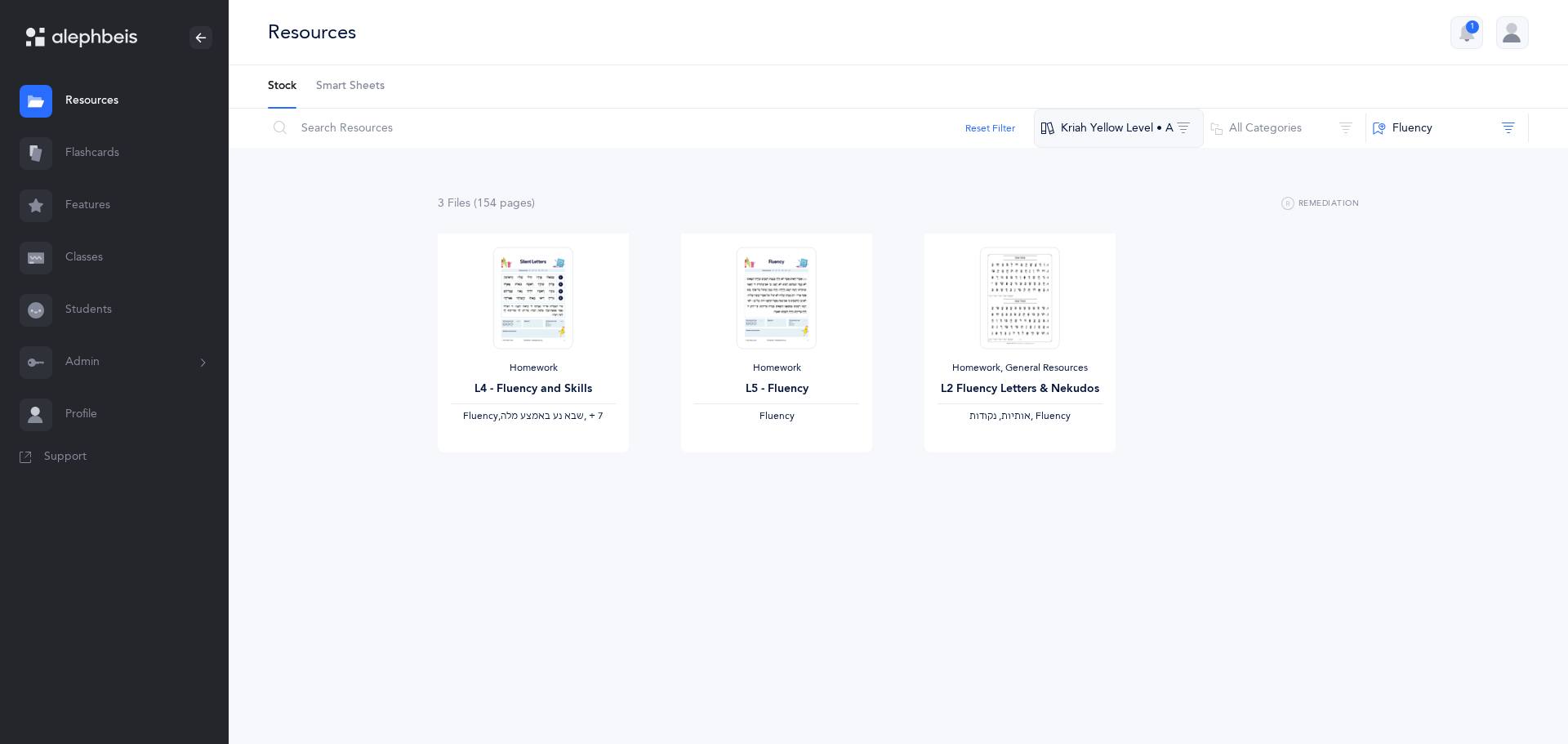
click at [1121, 139] on button "Kriah Yellow Level • A" at bounding box center [1119, 129] width 169 height 39
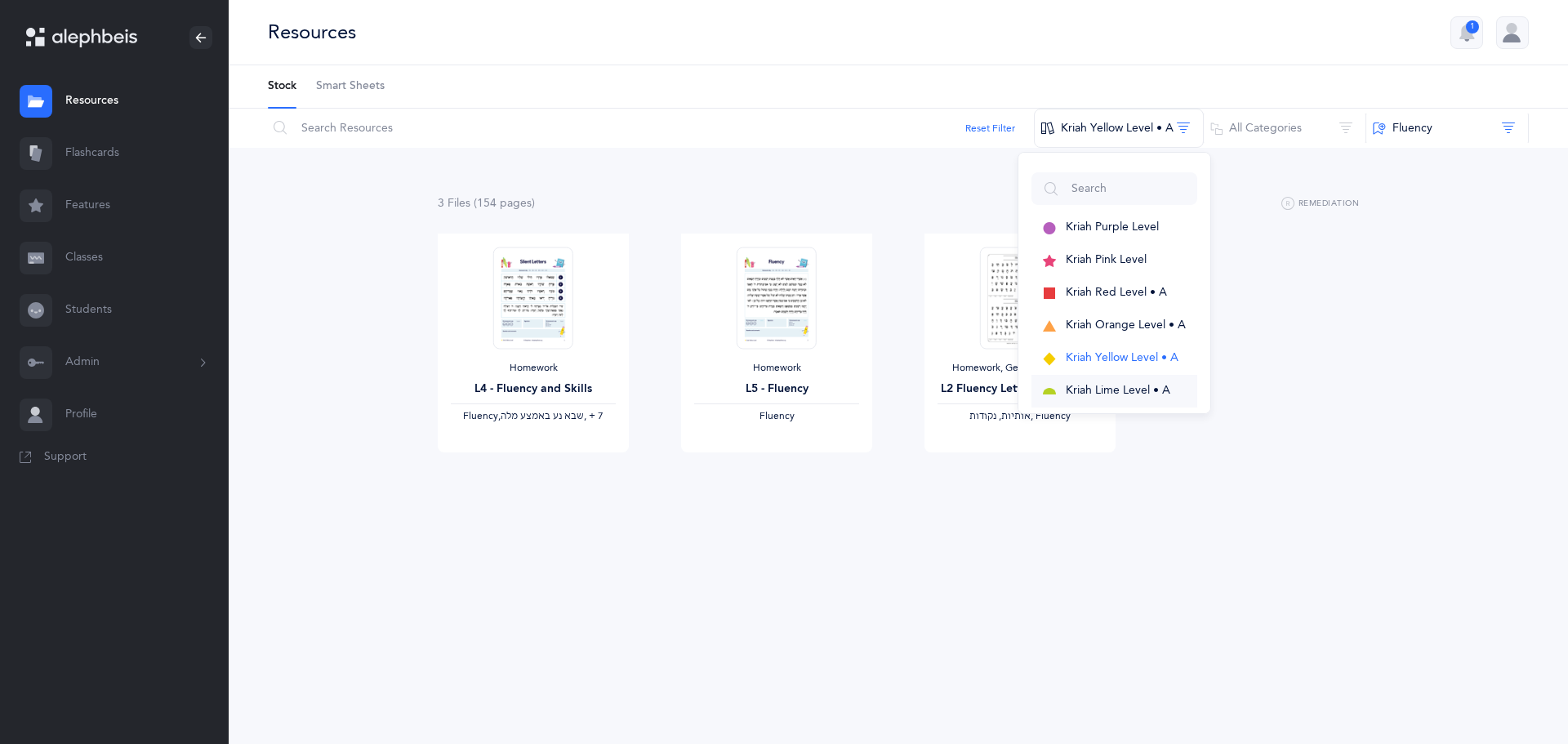
click at [1141, 383] on button "Kriah Lime Level • A" at bounding box center [1114, 391] width 166 height 33
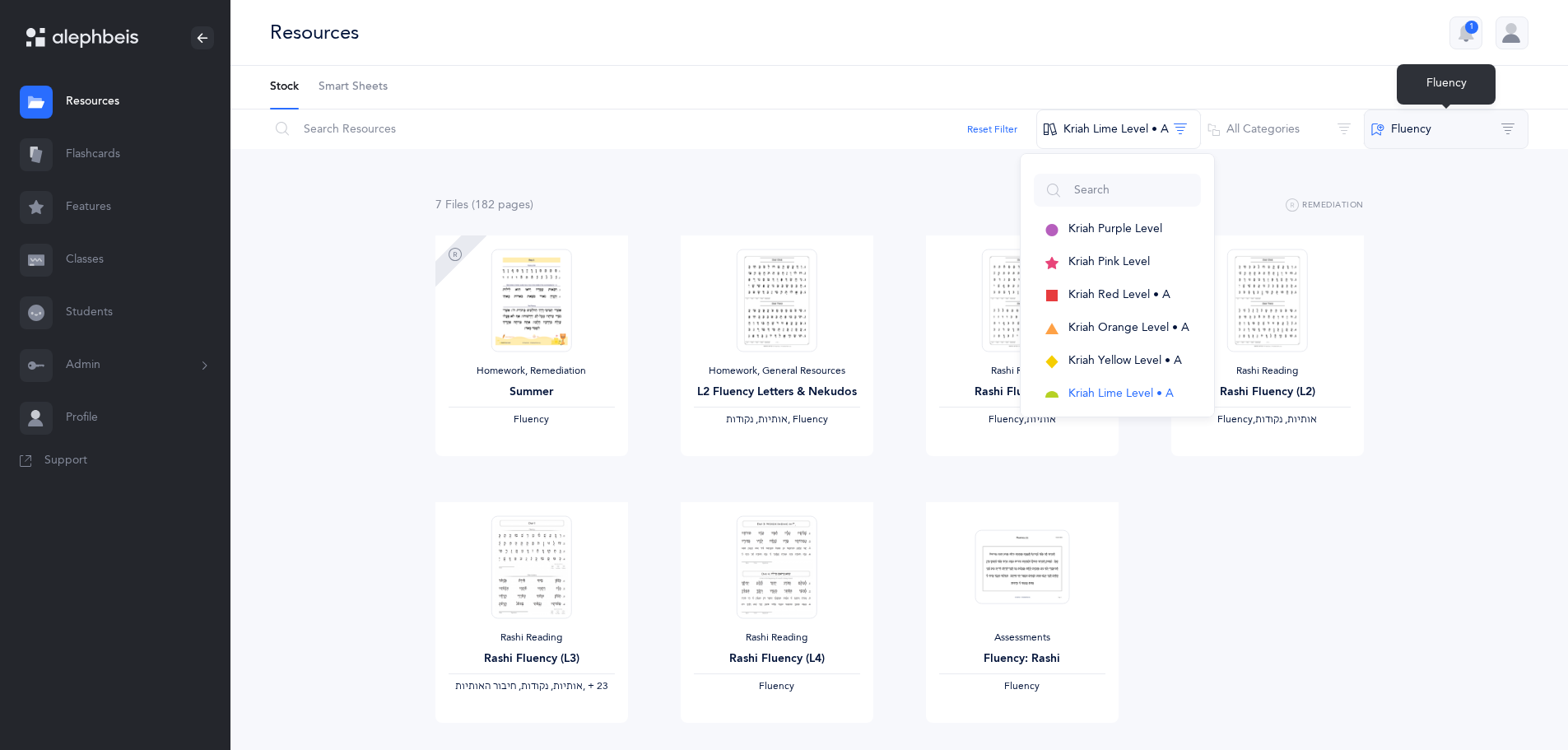
click at [1444, 130] on button "Fluency" at bounding box center [1446, 130] width 165 height 39
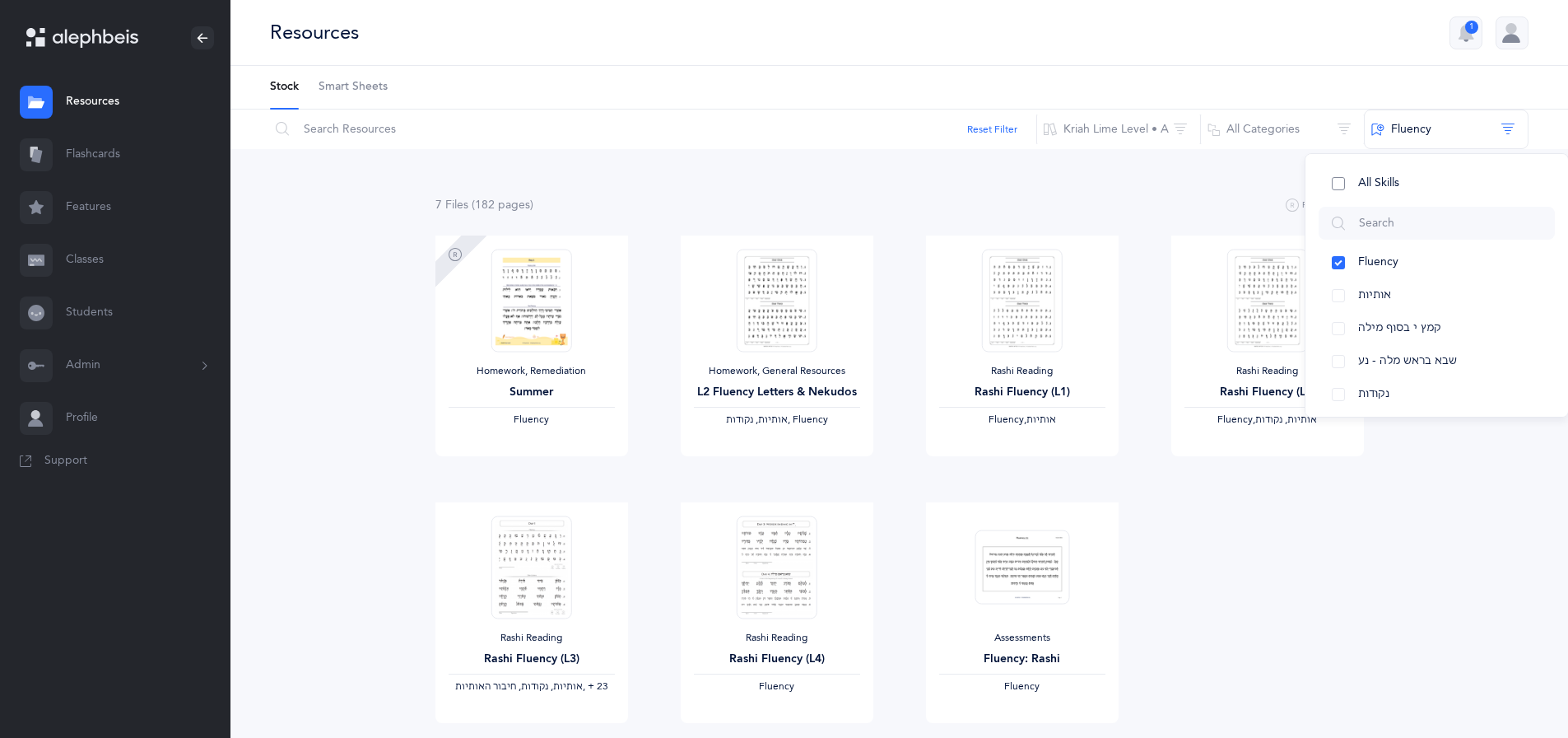
click at [1350, 191] on button "All Skills" at bounding box center [1437, 184] width 236 height 33
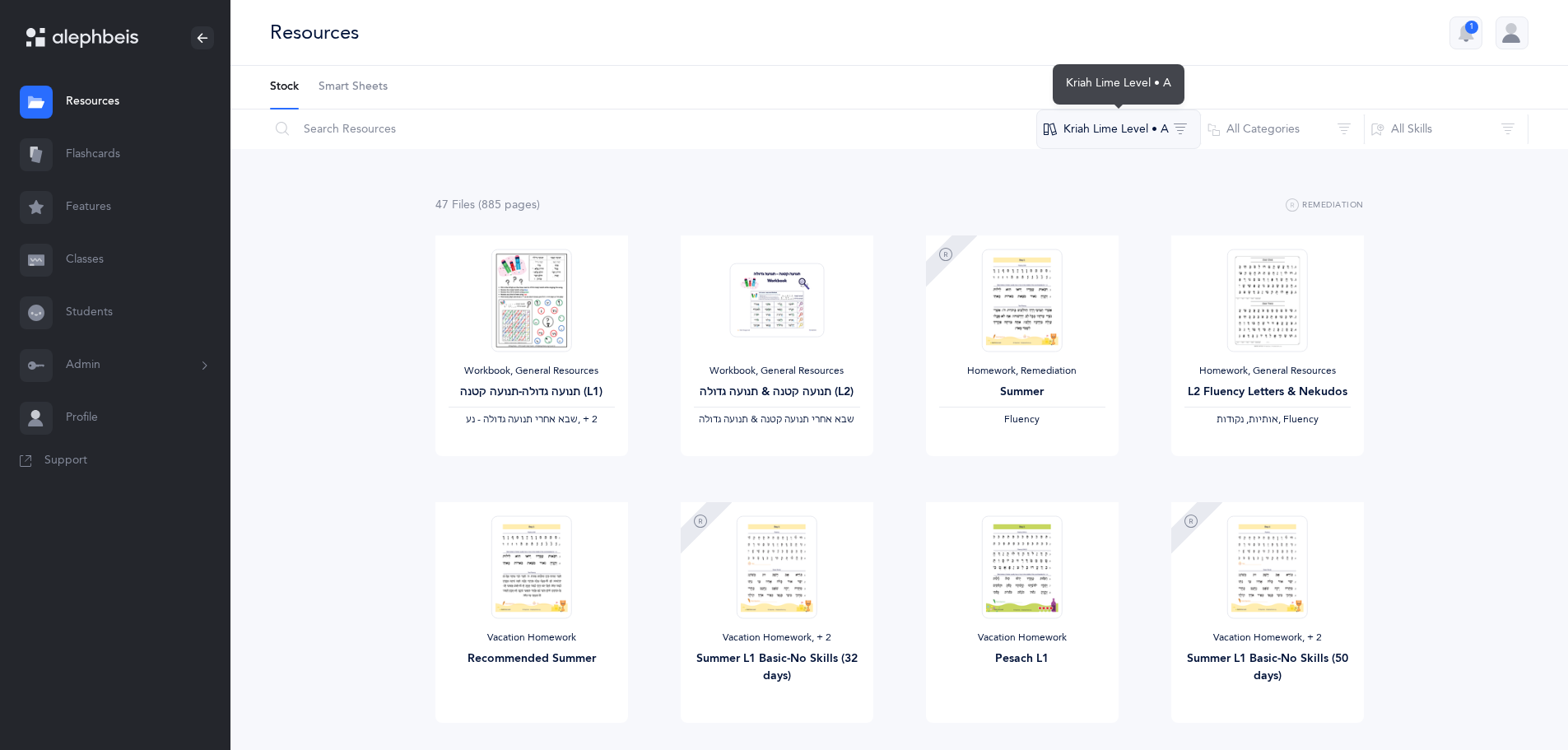
click at [1086, 126] on button "Kriah Lime Level • A" at bounding box center [1119, 130] width 165 height 39
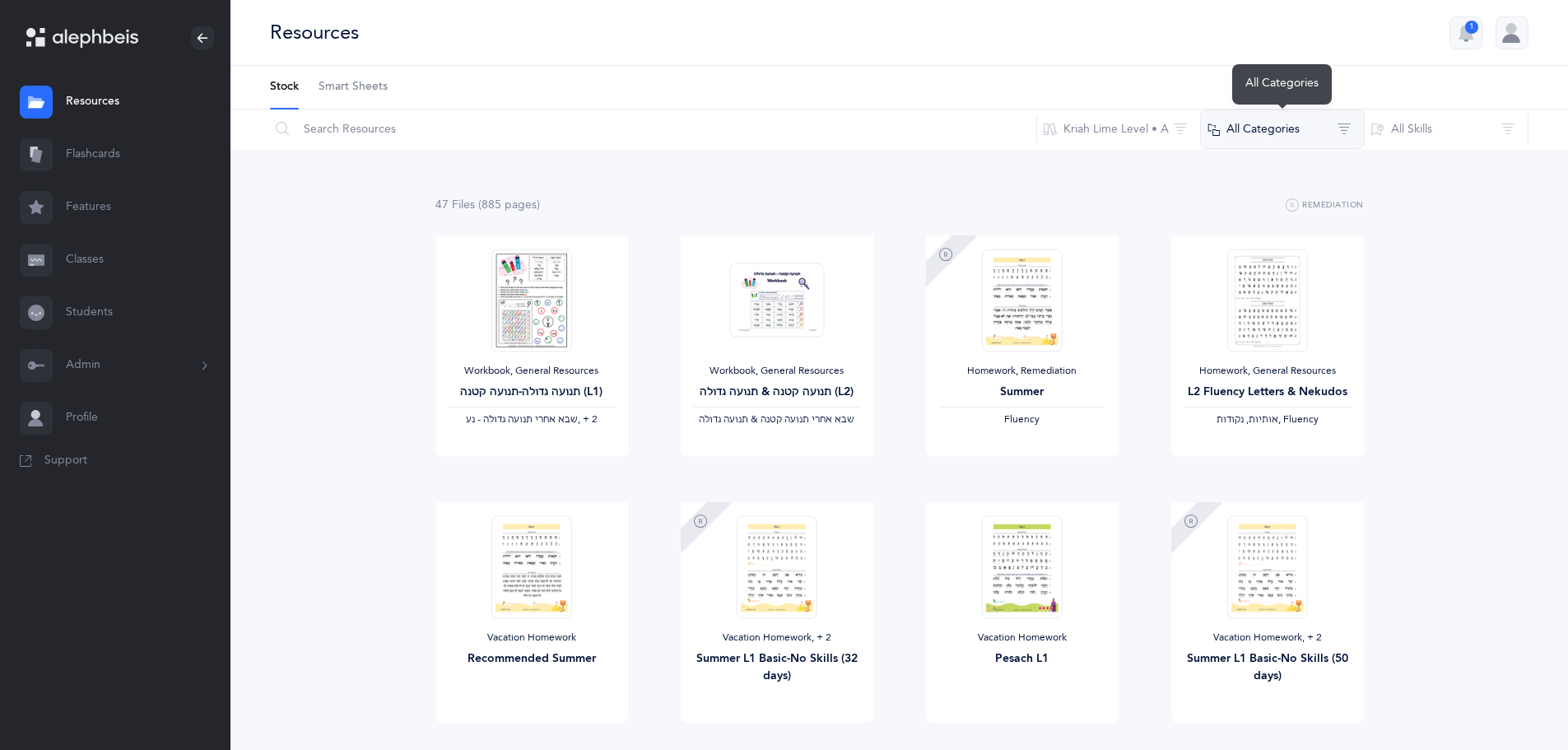
click at [1304, 125] on button "All Categories" at bounding box center [1282, 130] width 165 height 39
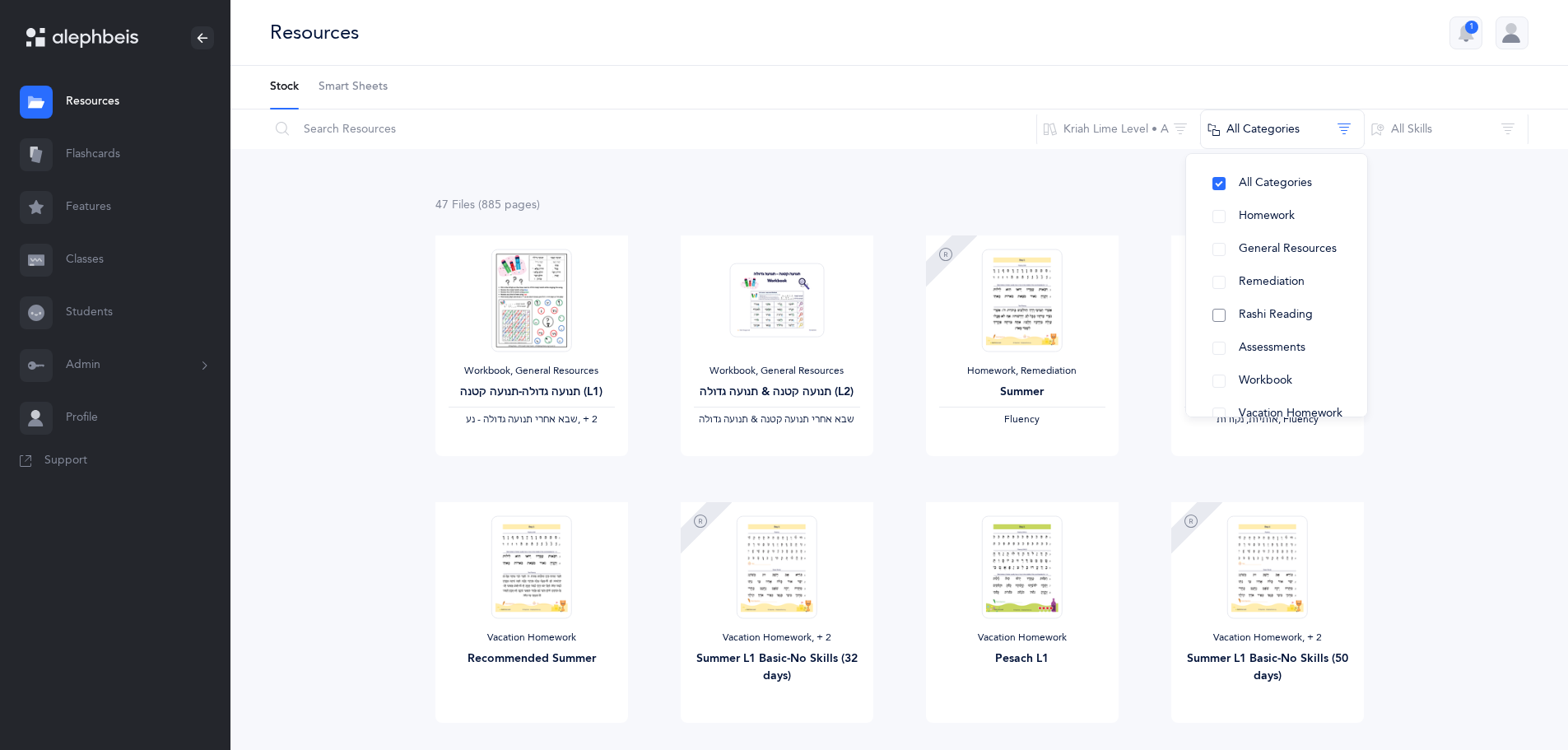
click at [1281, 309] on span "Rashi Reading" at bounding box center [1275, 314] width 74 height 13
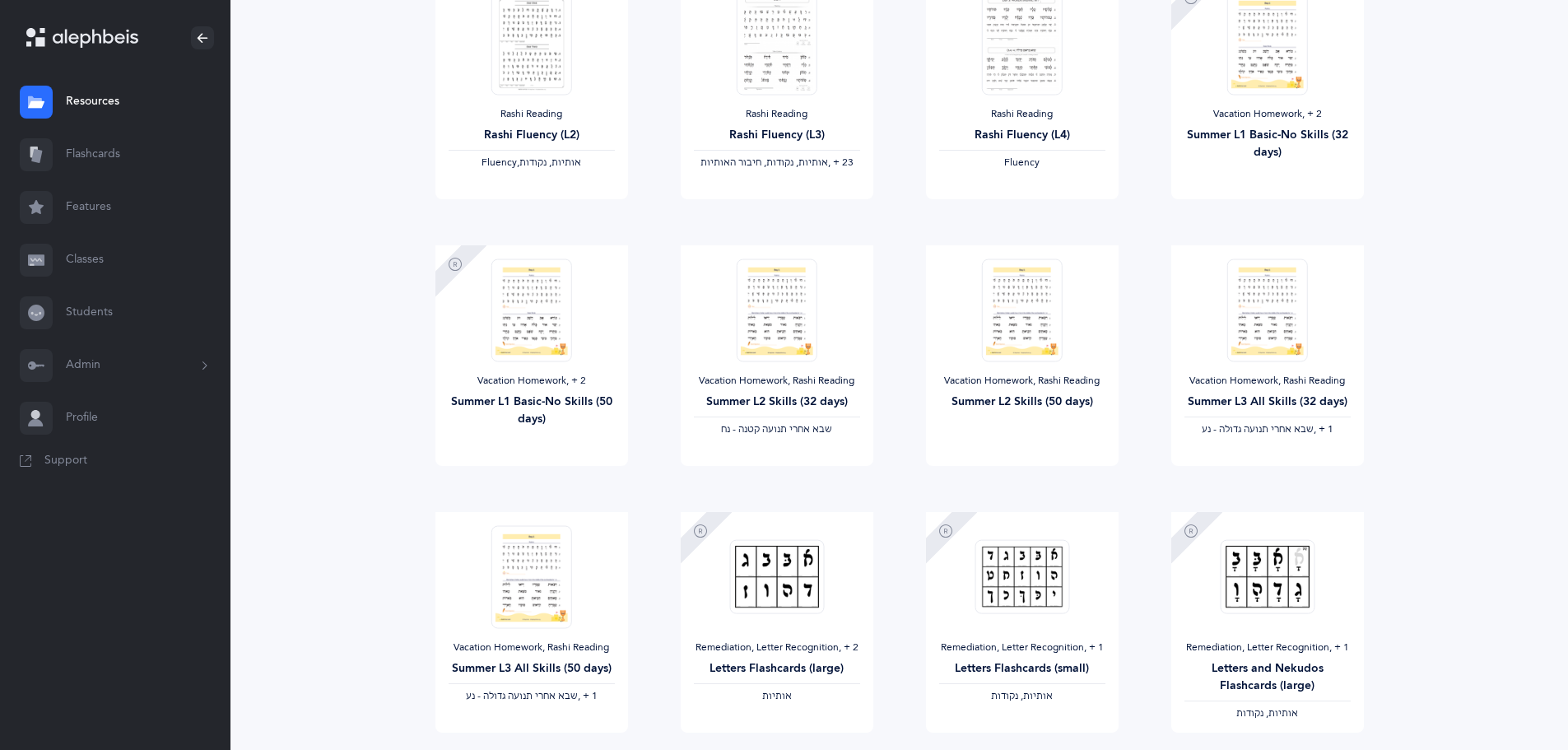
scroll to position [494, 0]
